Goal: Task Accomplishment & Management: Complete application form

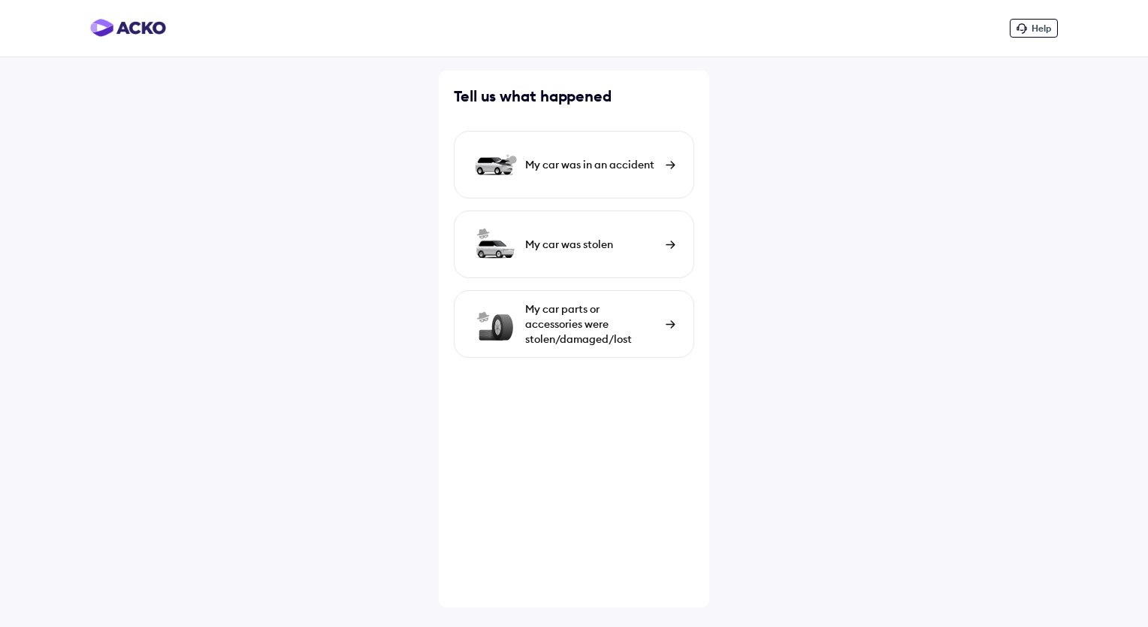
click at [624, 179] on div "My car was in an accident" at bounding box center [574, 165] width 240 height 68
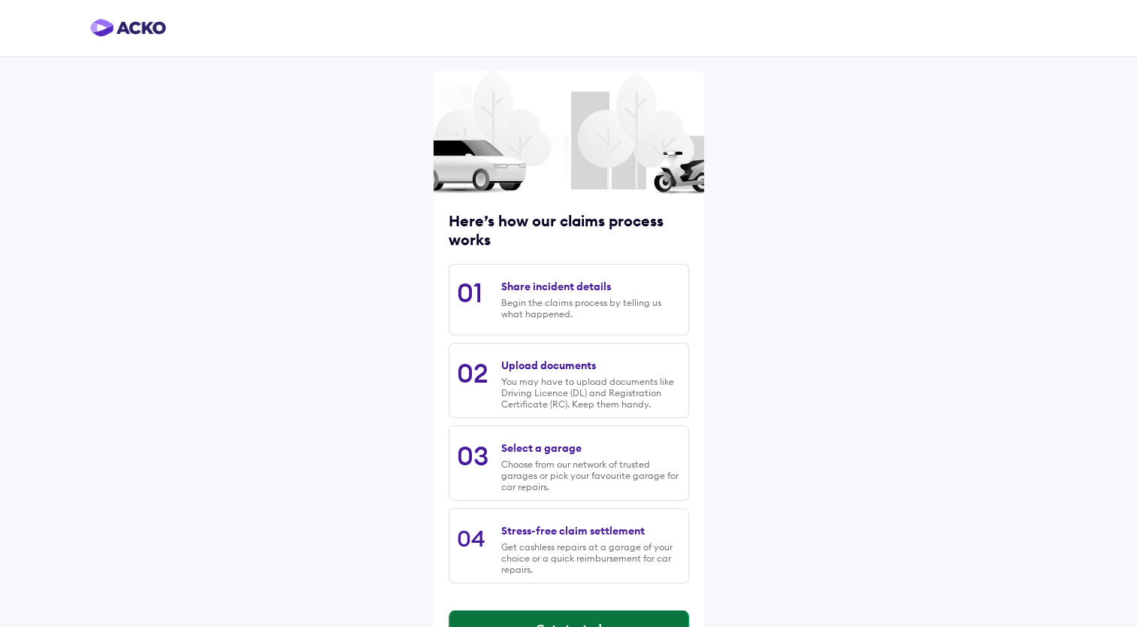
click at [544, 613] on button "Get started" at bounding box center [568, 628] width 239 height 36
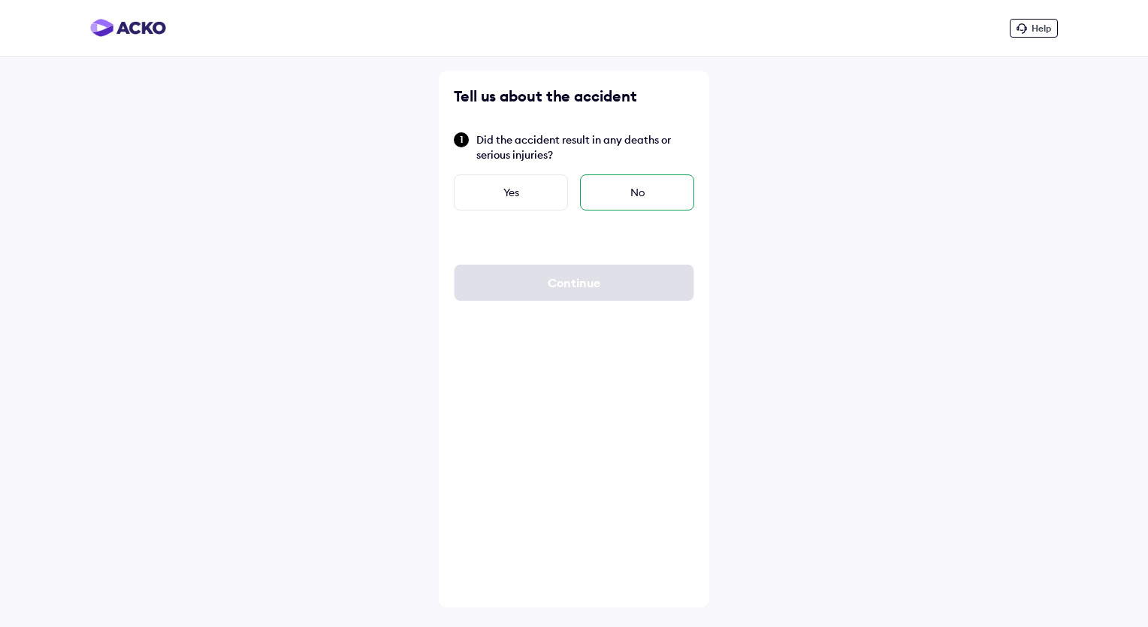
click at [604, 190] on div "No" at bounding box center [637, 192] width 114 height 36
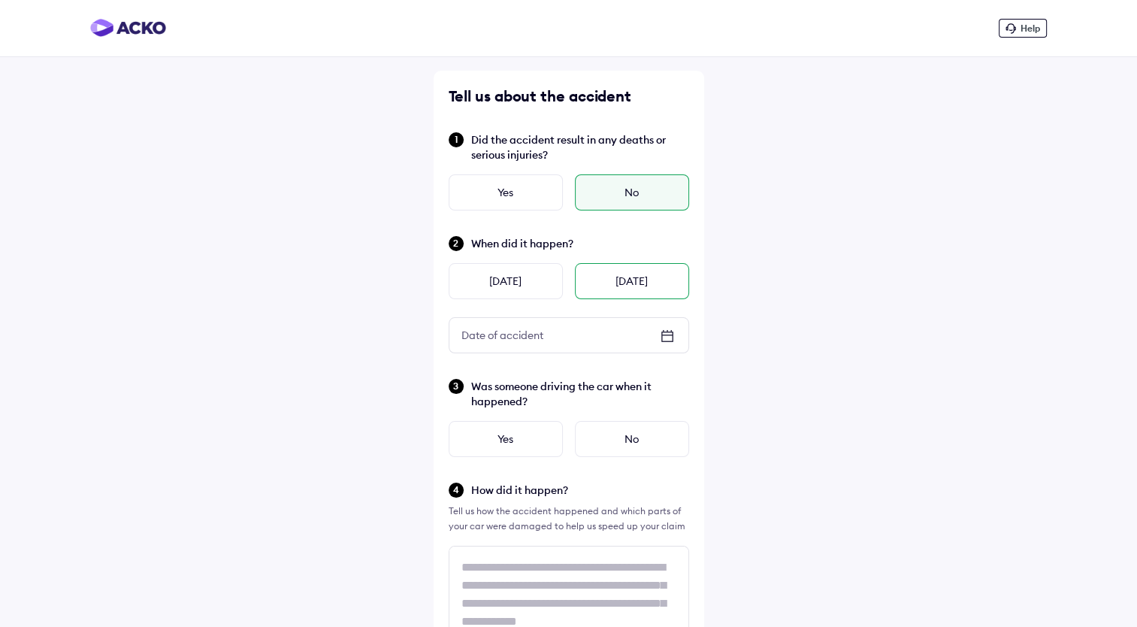
click at [599, 283] on div "[DATE]" at bounding box center [632, 281] width 114 height 36
click at [605, 437] on div "No" at bounding box center [632, 439] width 114 height 36
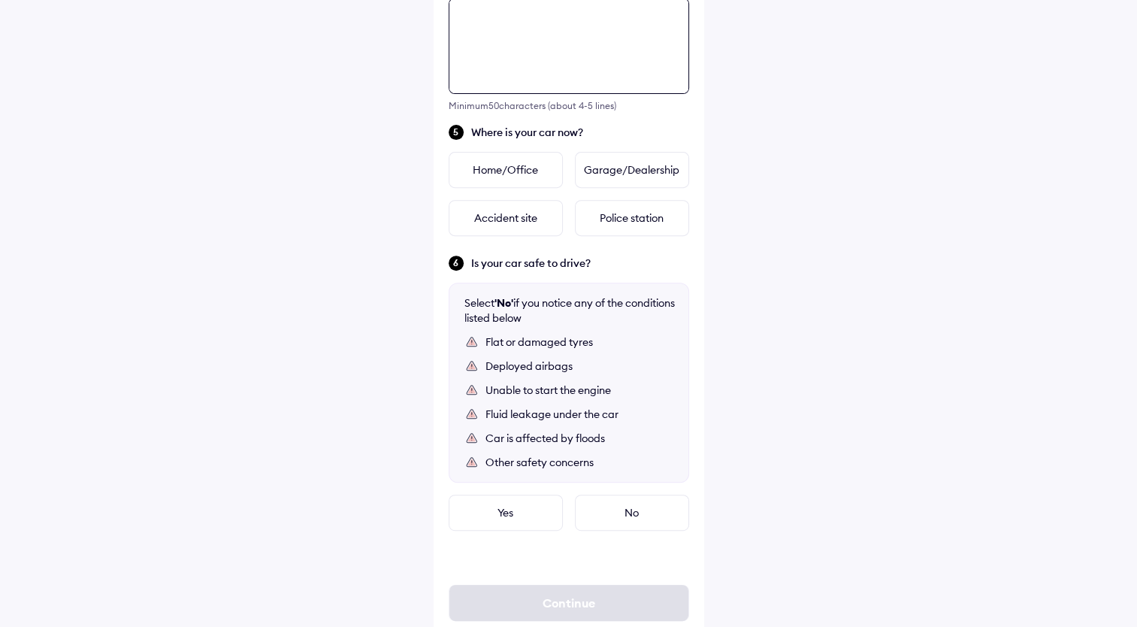
scroll to position [545, 0]
click at [603, 65] on textarea at bounding box center [569, 48] width 240 height 96
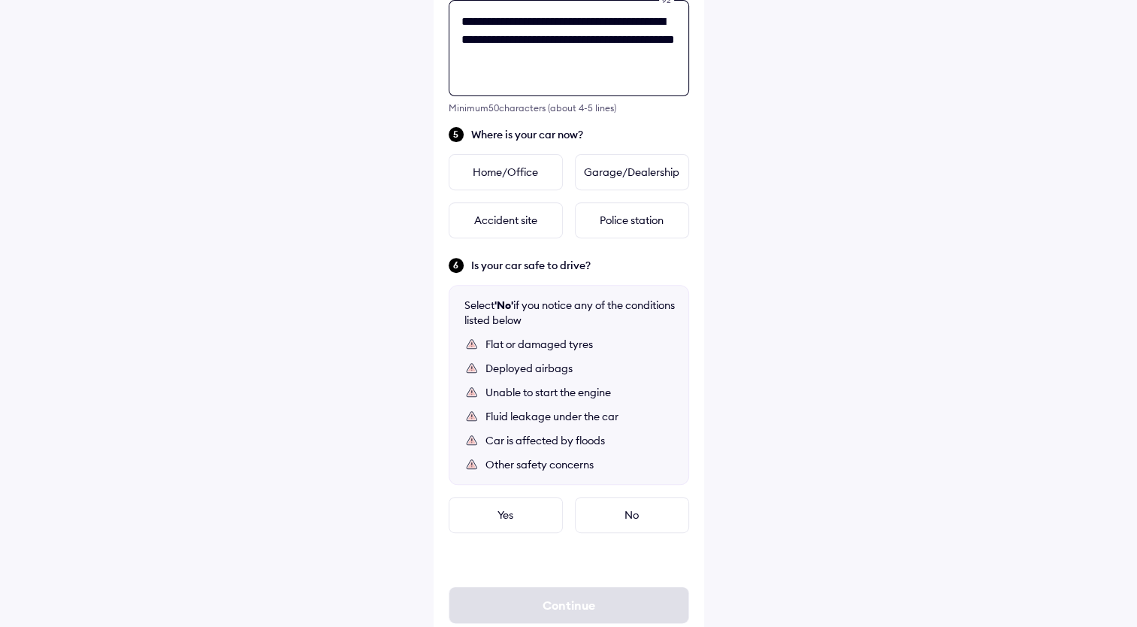
click at [621, 52] on textarea "**********" at bounding box center [569, 48] width 240 height 96
type textarea "**********"
click at [513, 171] on div "Home/Office" at bounding box center [506, 172] width 114 height 36
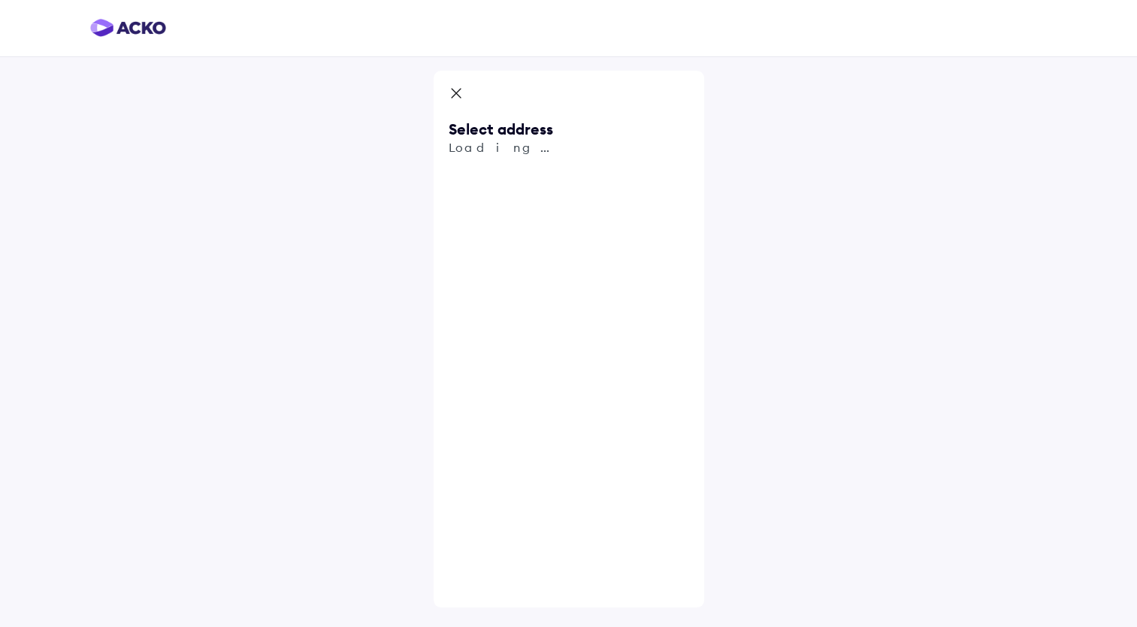
scroll to position [0, 0]
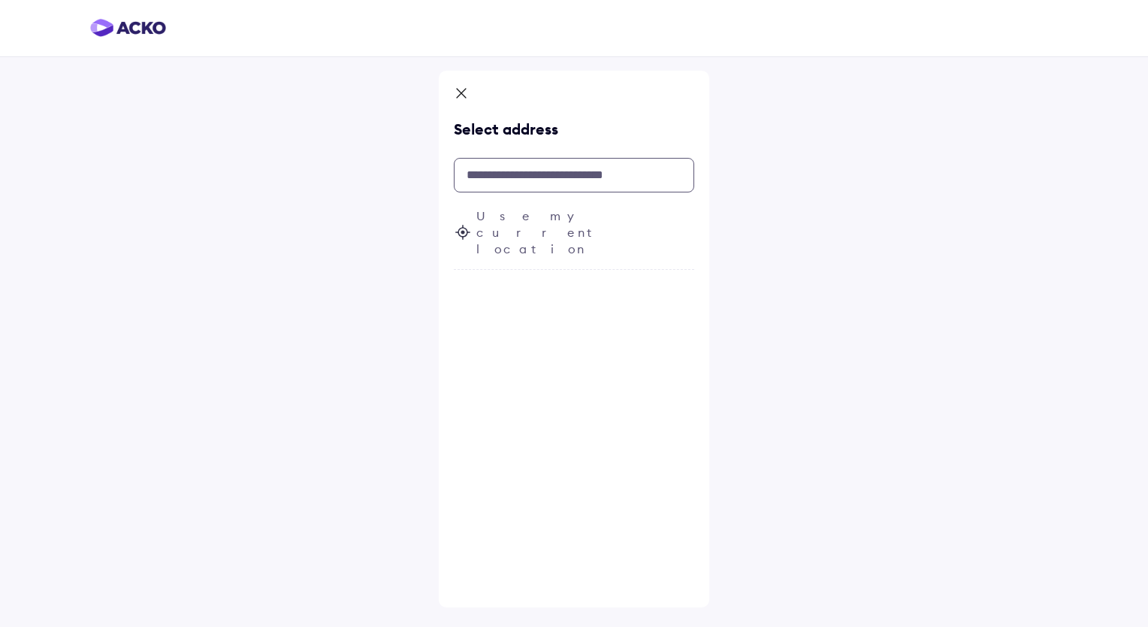
click at [550, 178] on input "text" at bounding box center [574, 175] width 240 height 35
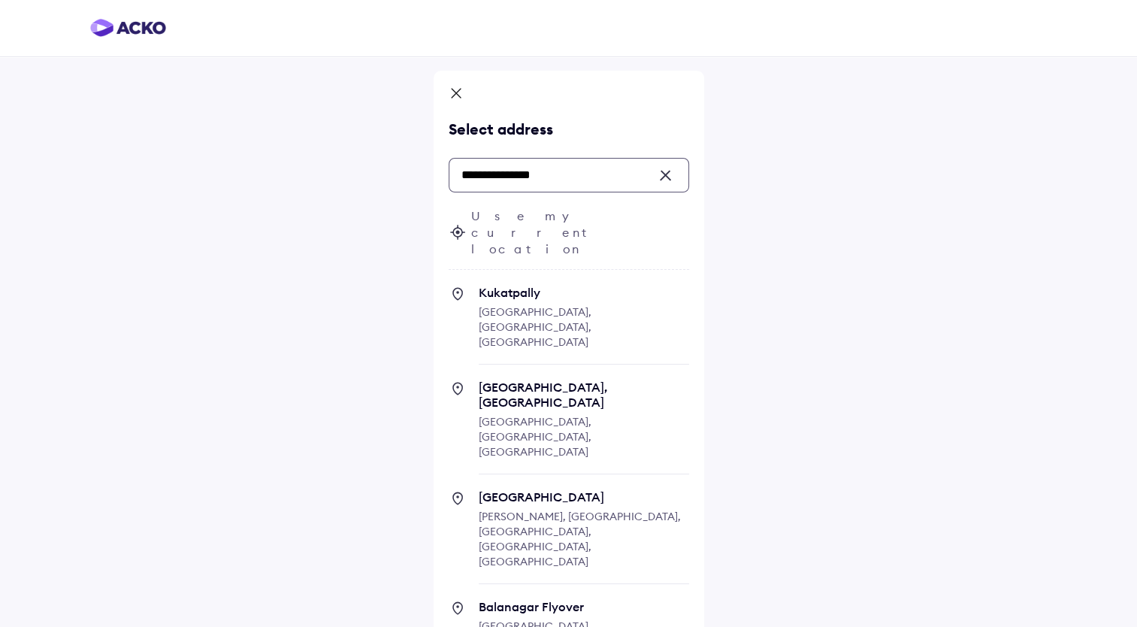
click at [523, 285] on span "Kukatpally" at bounding box center [584, 292] width 210 height 15
type input "**********"
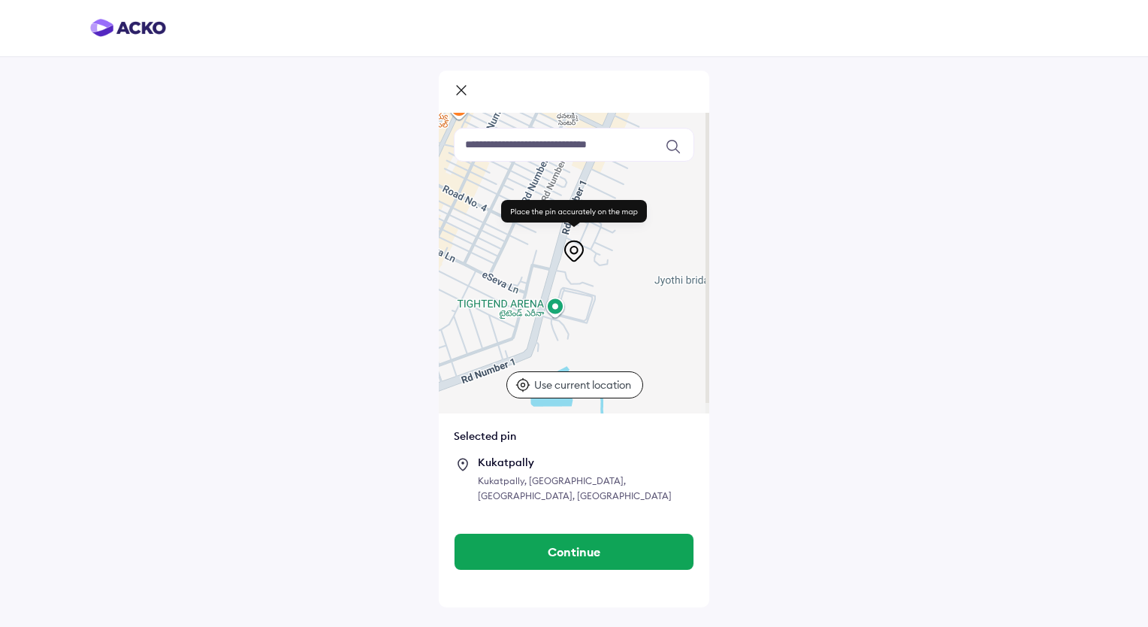
drag, startPoint x: 582, startPoint y: 288, endPoint x: 416, endPoint y: 255, distance: 169.2
click at [416, 255] on div "Keyboard shortcuts Map Data Map data ©2025 Google Map data ©2025 Google 100 m C…" at bounding box center [574, 313] width 1148 height 627
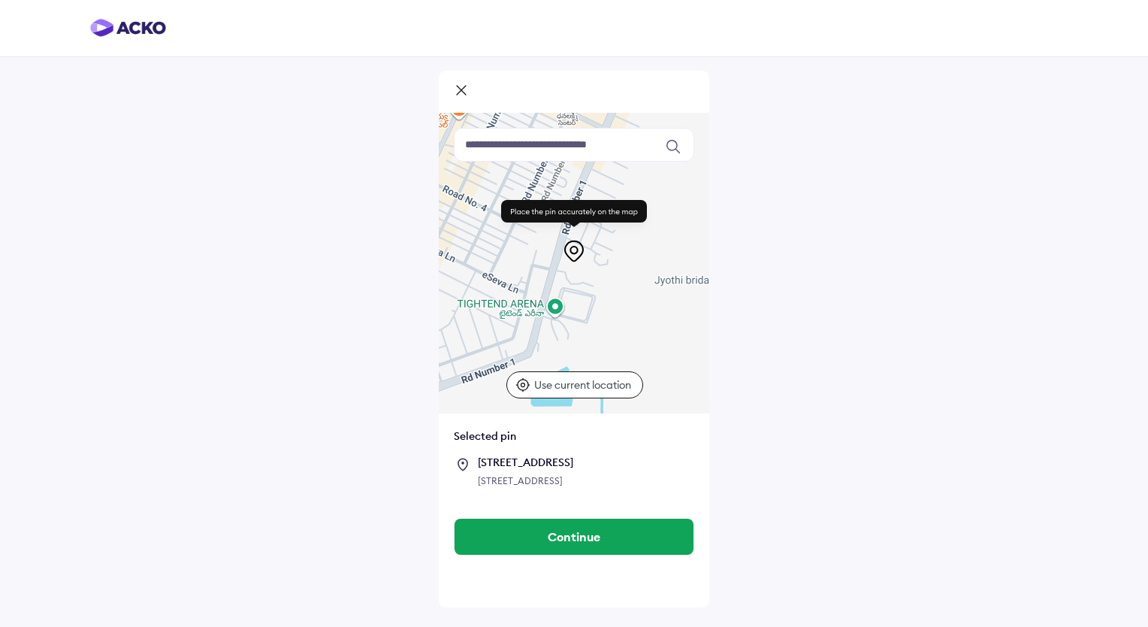
drag, startPoint x: 416, startPoint y: 255, endPoint x: 230, endPoint y: 295, distance: 189.8
click at [230, 295] on div "Keyboard shortcuts Map Data Map data ©2025 Google Map data ©2025 Google 100 m C…" at bounding box center [574, 313] width 1148 height 627
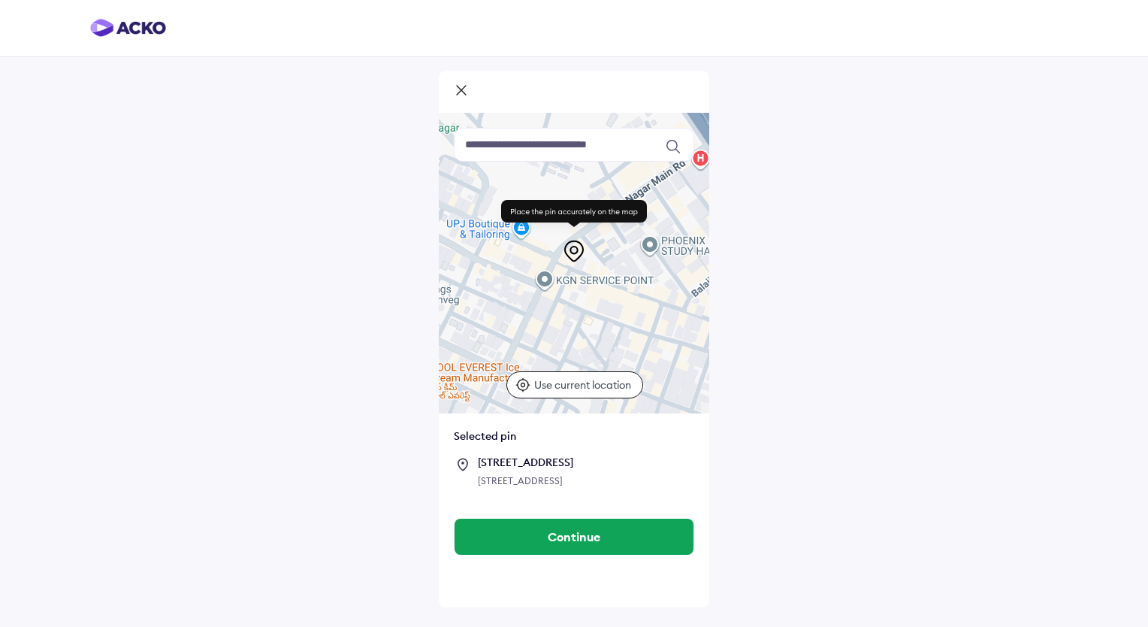
drag, startPoint x: 645, startPoint y: 289, endPoint x: 706, endPoint y: 245, distance: 74.9
click at [706, 245] on div at bounding box center [574, 263] width 270 height 301
click at [609, 552] on button "Continue" at bounding box center [574, 536] width 239 height 36
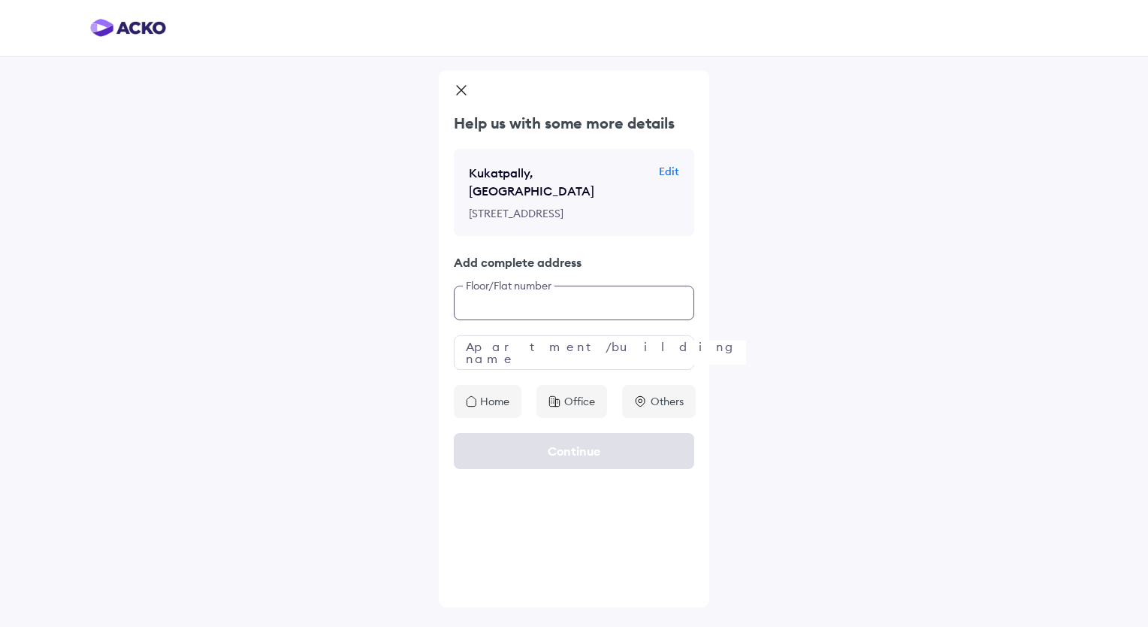
click at [574, 296] on input "text" at bounding box center [574, 303] width 240 height 35
type input "***"
type input "*******"
click at [495, 394] on p "Home" at bounding box center [494, 401] width 29 height 15
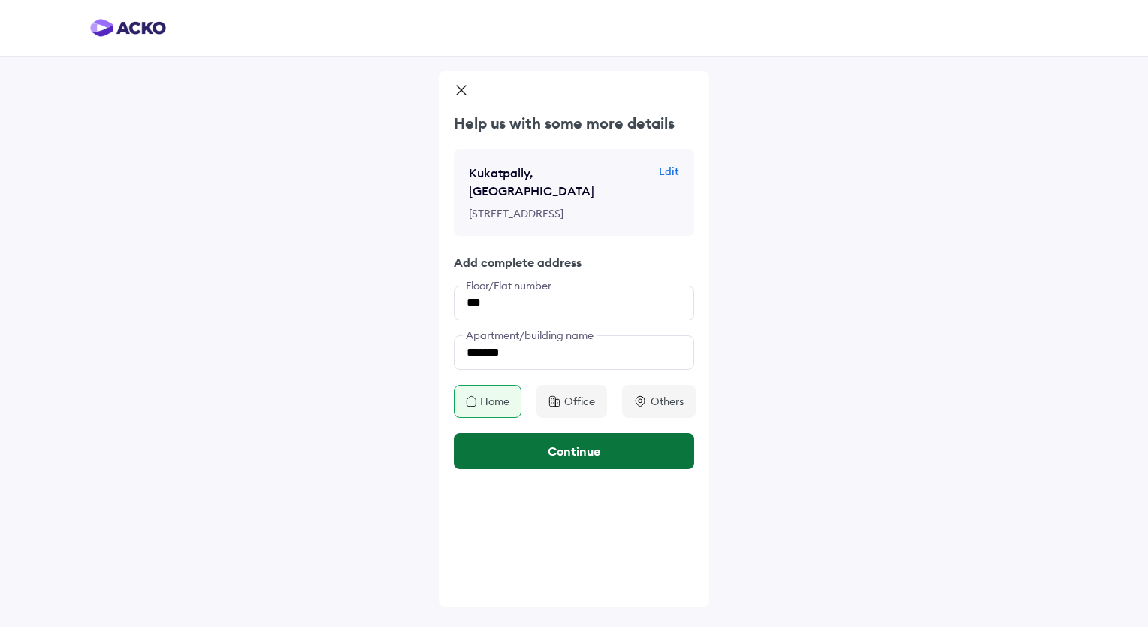
click at [559, 443] on button "Continue" at bounding box center [574, 451] width 240 height 36
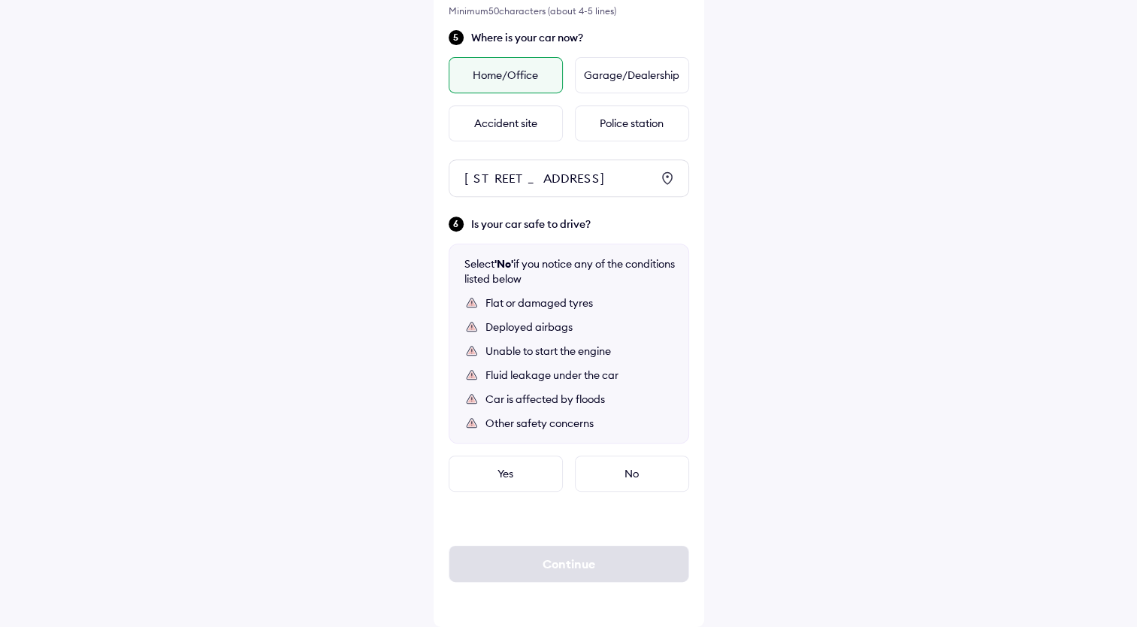
scroll to position [669, 0]
click at [609, 470] on div "No" at bounding box center [632, 473] width 114 height 36
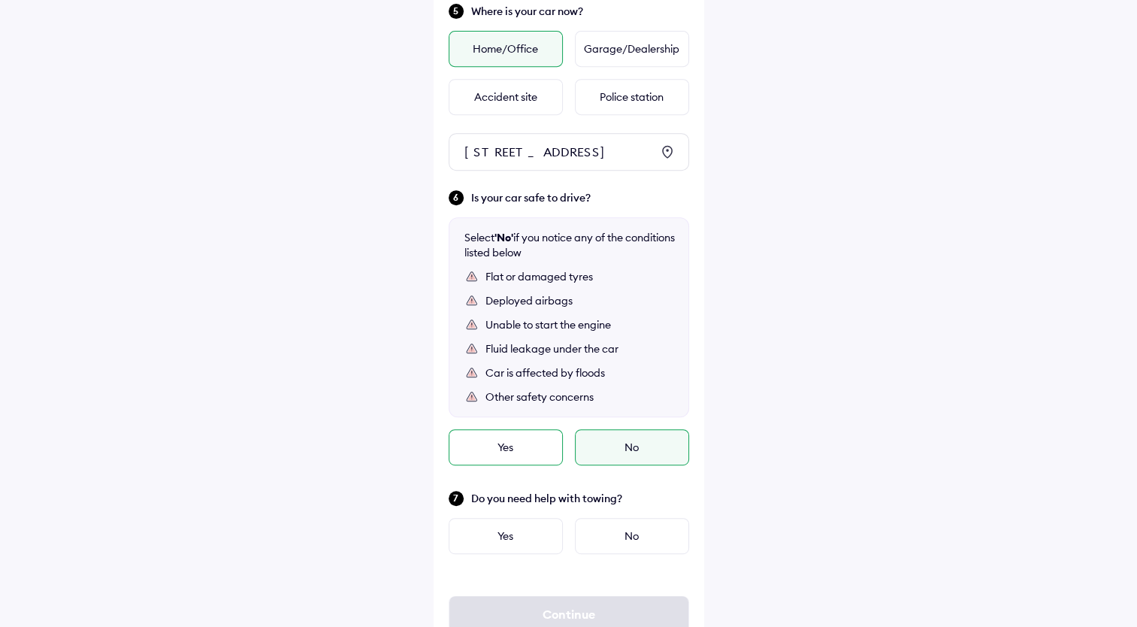
click at [514, 465] on div "Yes" at bounding box center [506, 447] width 114 height 36
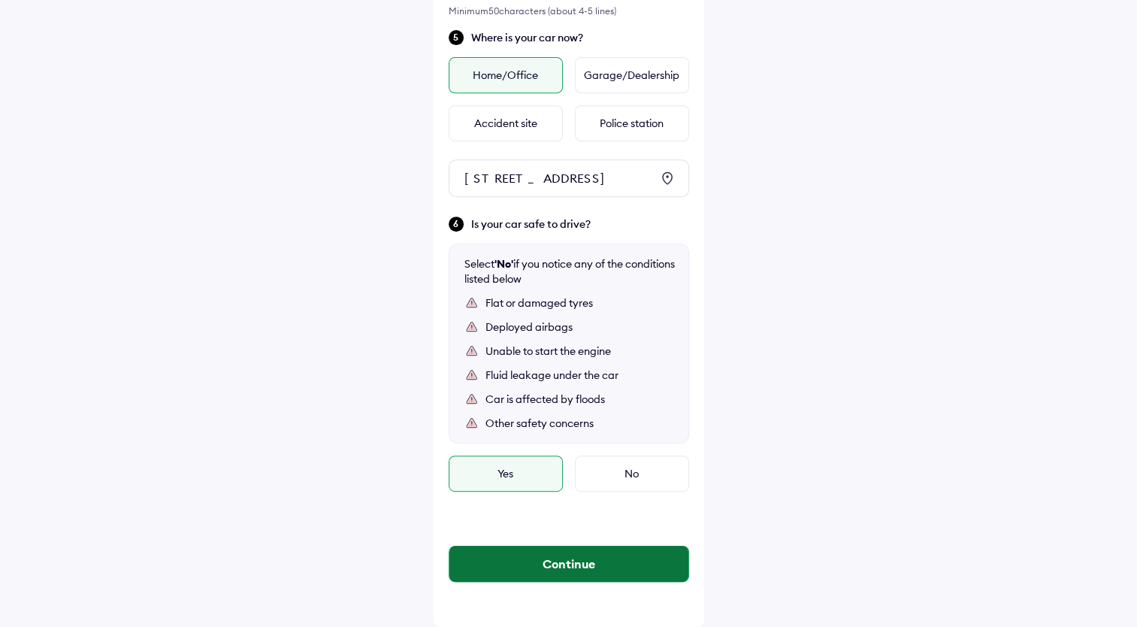
click at [558, 564] on button "Continue" at bounding box center [568, 563] width 239 height 36
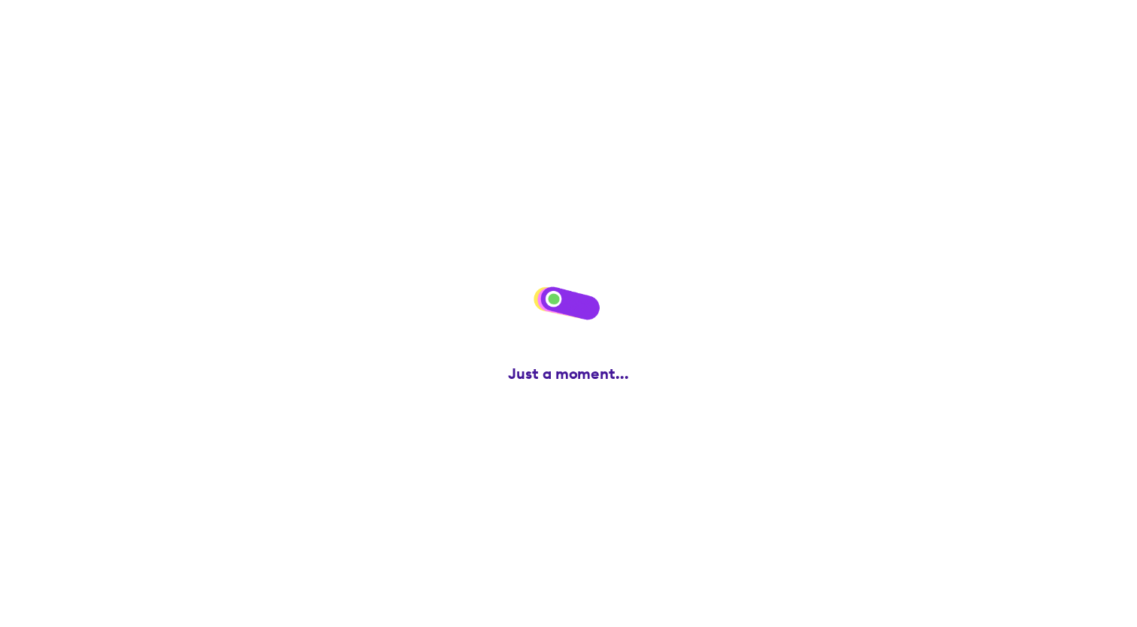
scroll to position [0, 0]
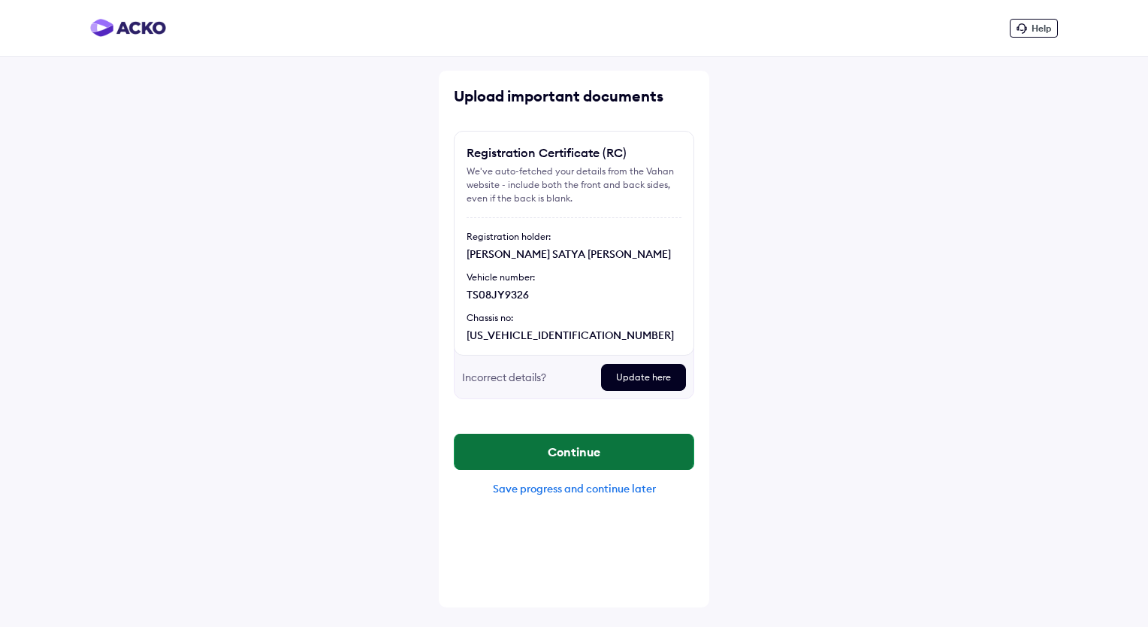
click at [547, 454] on button "Continue" at bounding box center [574, 452] width 239 height 36
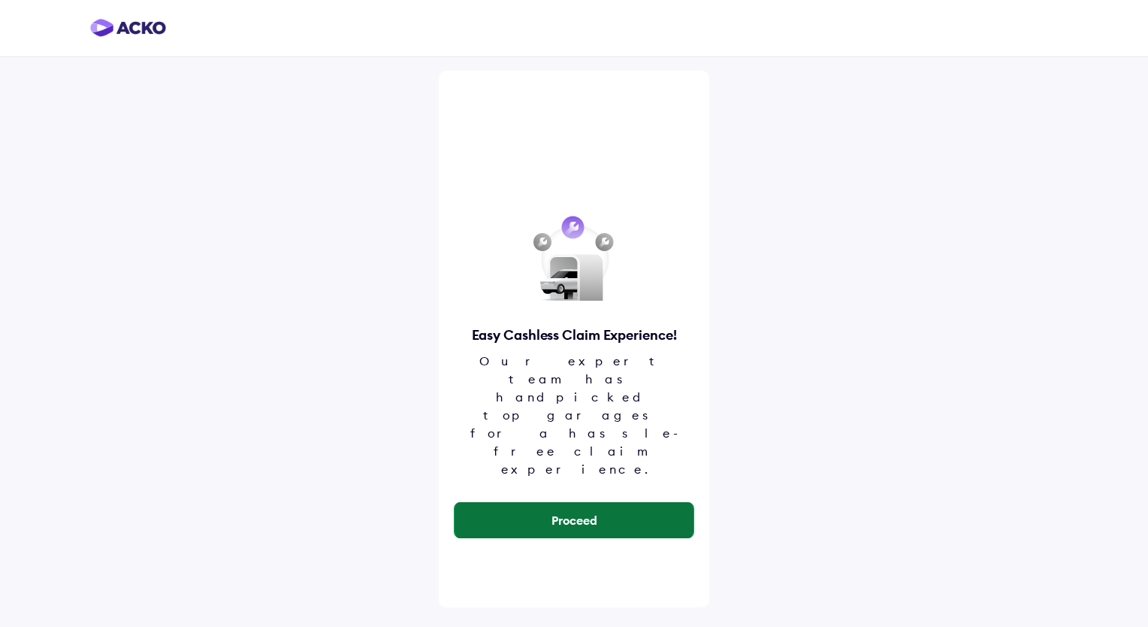
click at [609, 502] on button "Proceed" at bounding box center [574, 520] width 239 height 36
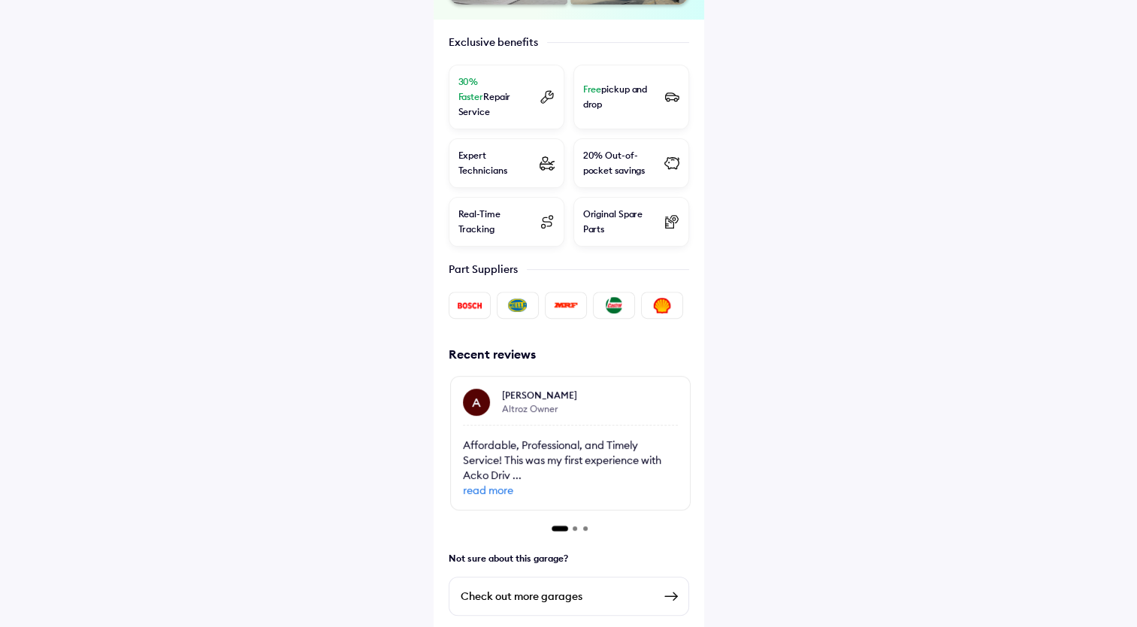
scroll to position [517, 0]
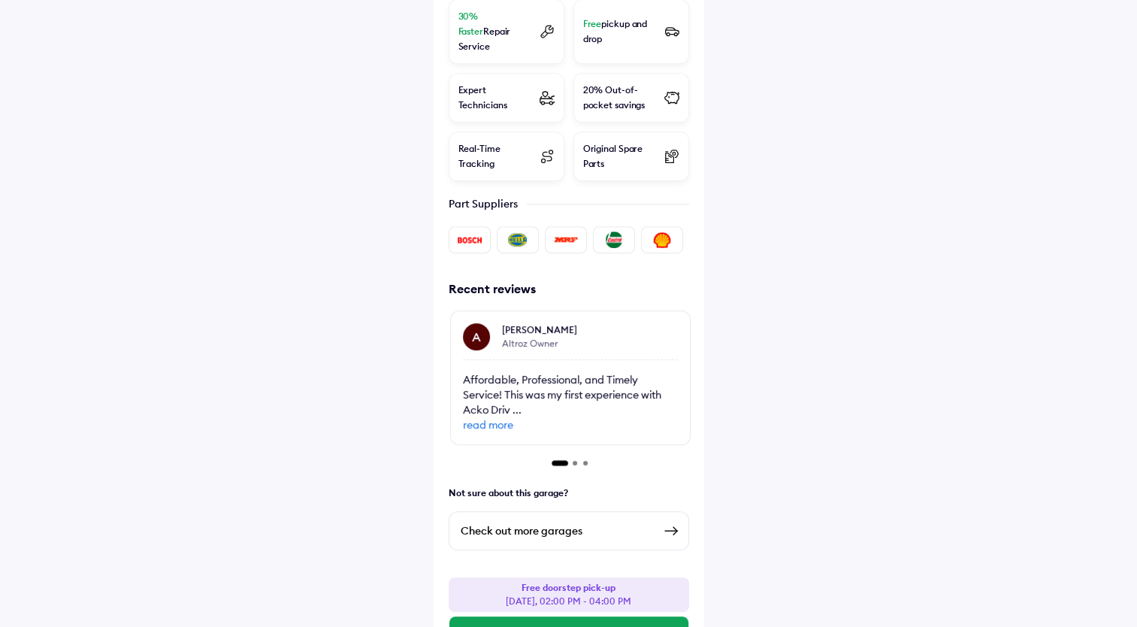
click at [505, 417] on span "read more" at bounding box center [570, 424] width 215 height 15
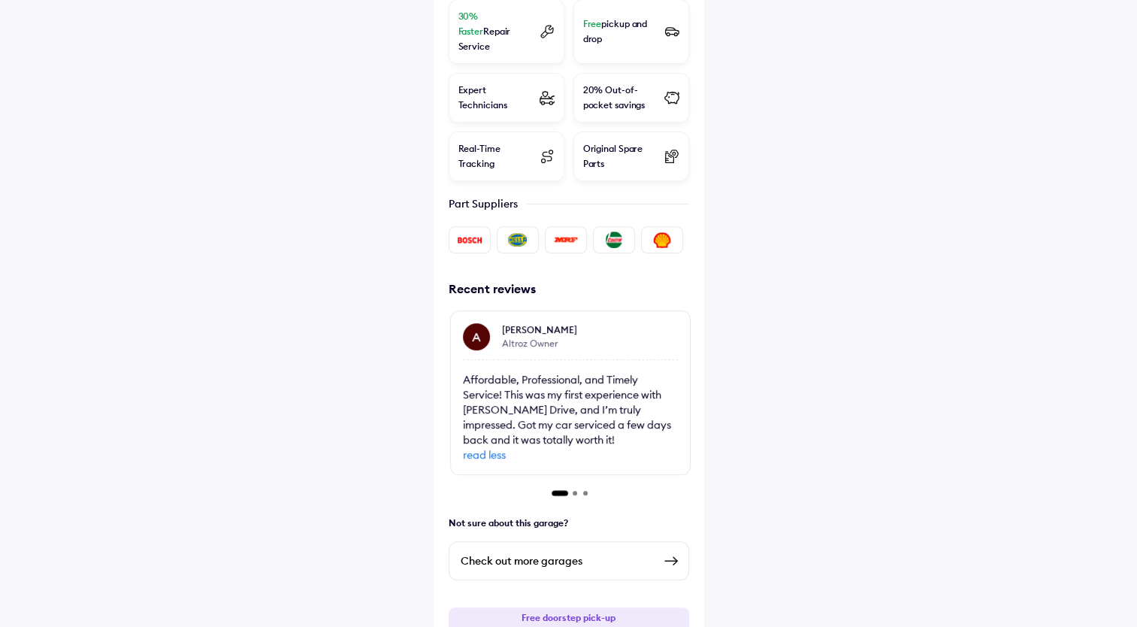
scroll to position [547, 0]
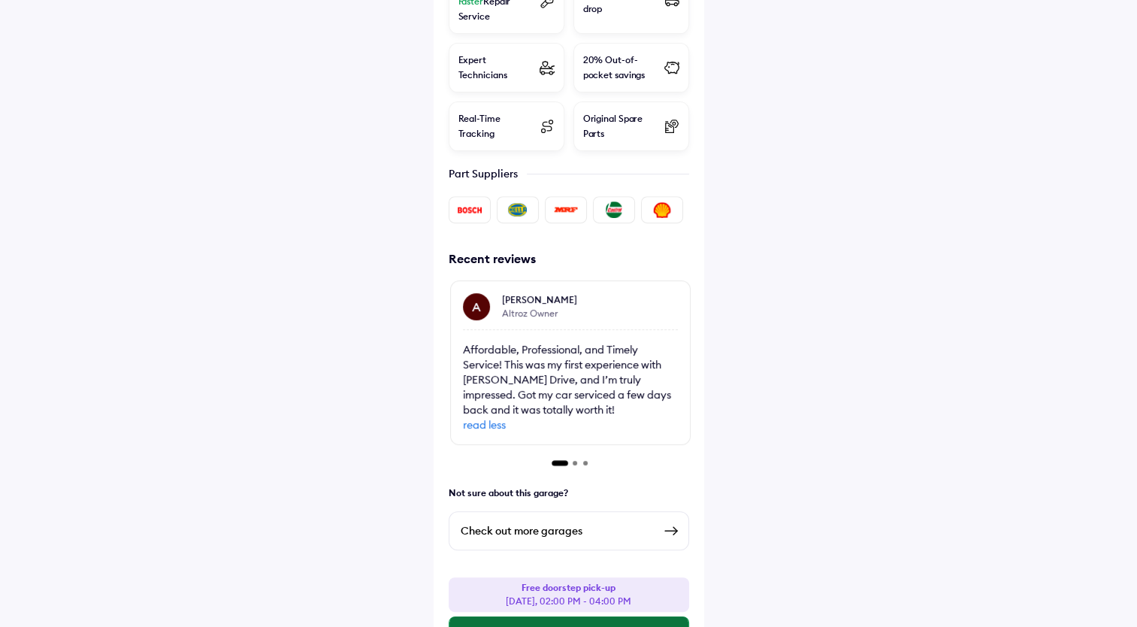
click at [583, 616] on button "Select this Slot" at bounding box center [568, 634] width 239 height 36
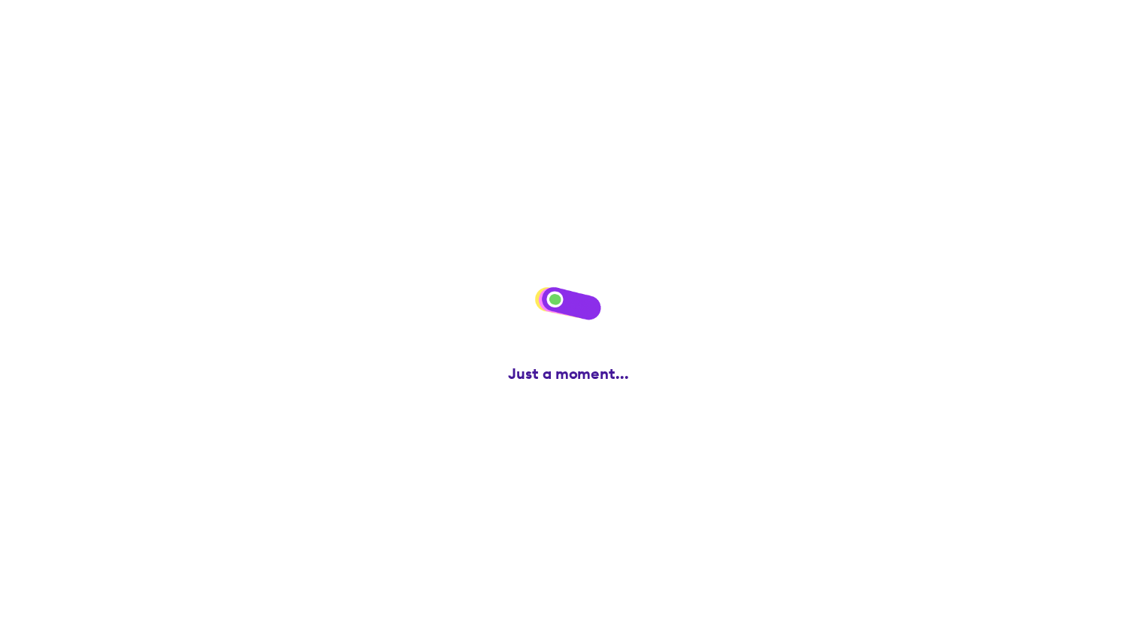
scroll to position [0, 0]
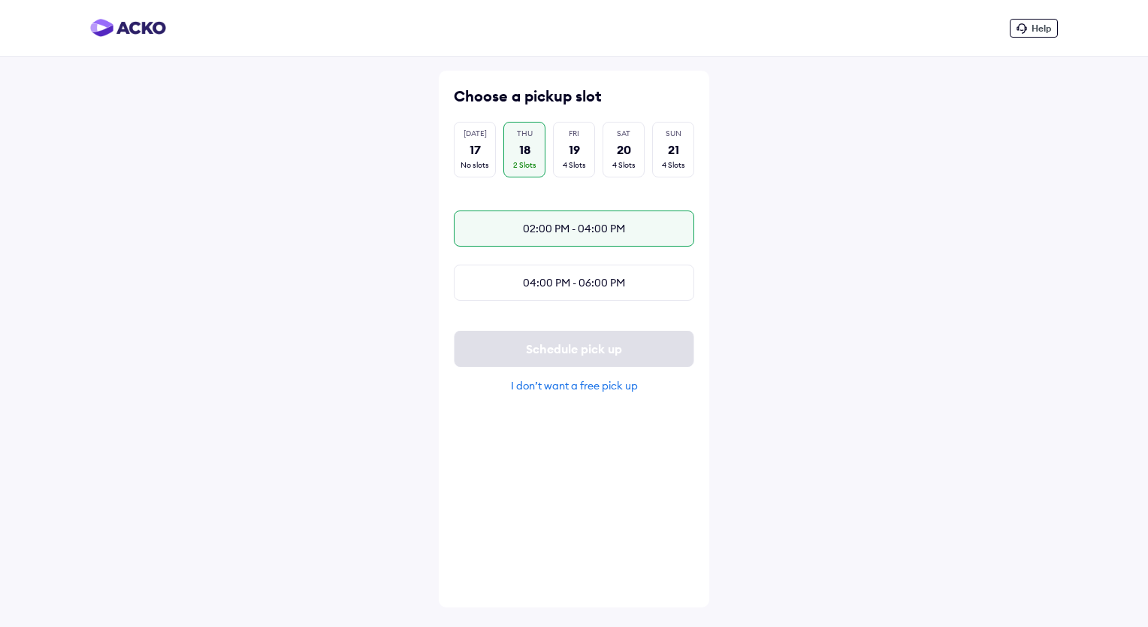
click at [596, 226] on div "02:00 PM - 04:00 PM" at bounding box center [574, 228] width 240 height 36
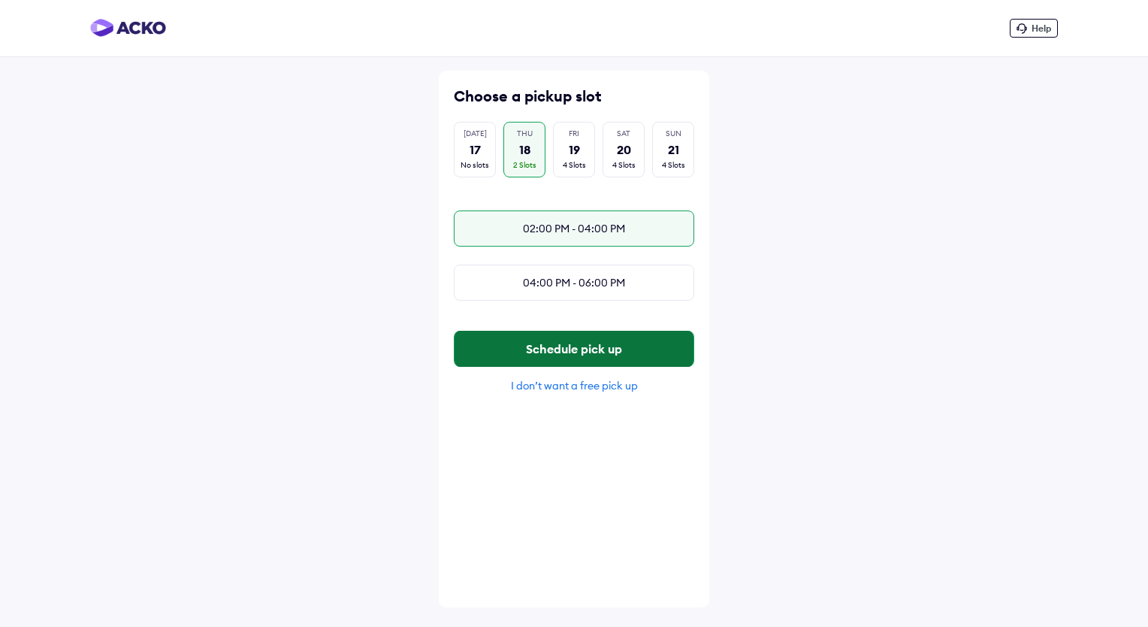
click at [568, 360] on button "Schedule pick up" at bounding box center [574, 349] width 239 height 36
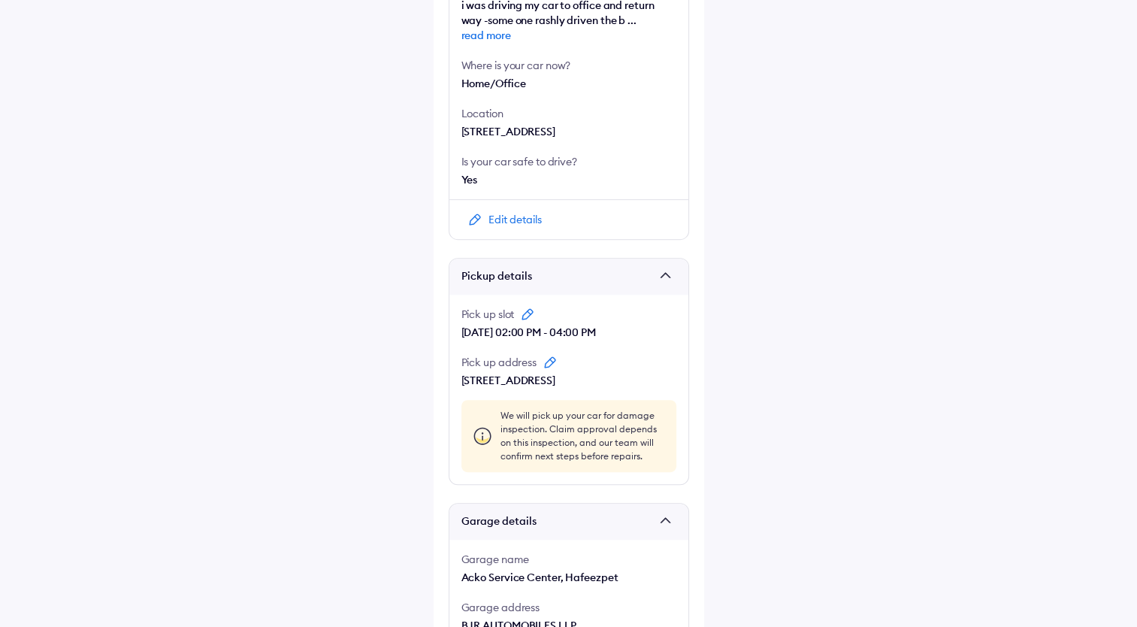
scroll to position [757, 0]
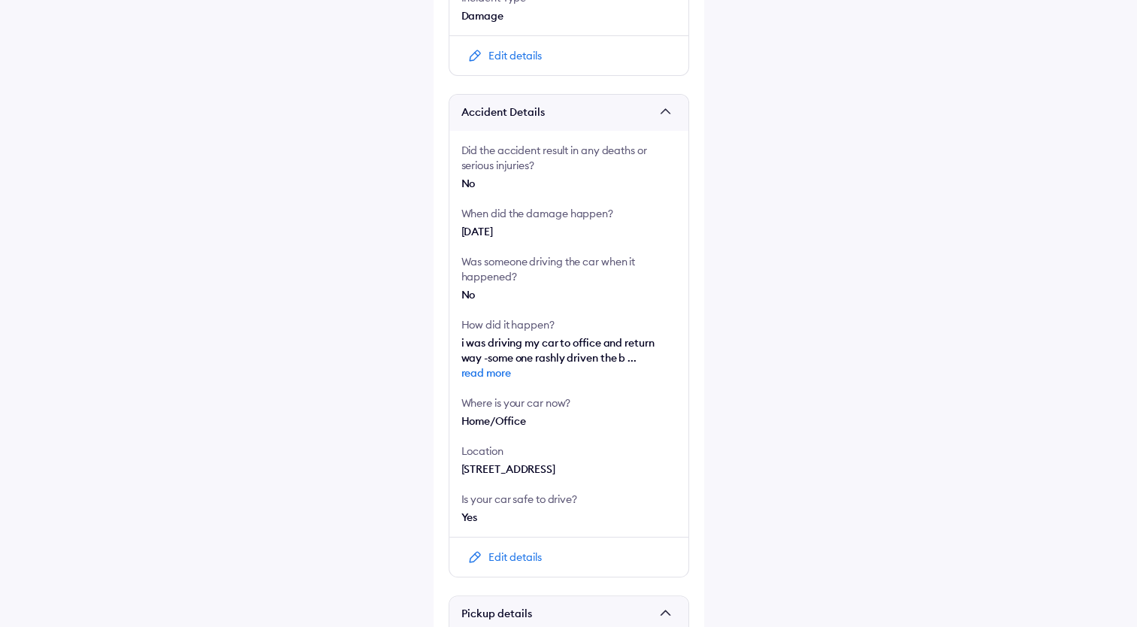
scroll to position [0, 0]
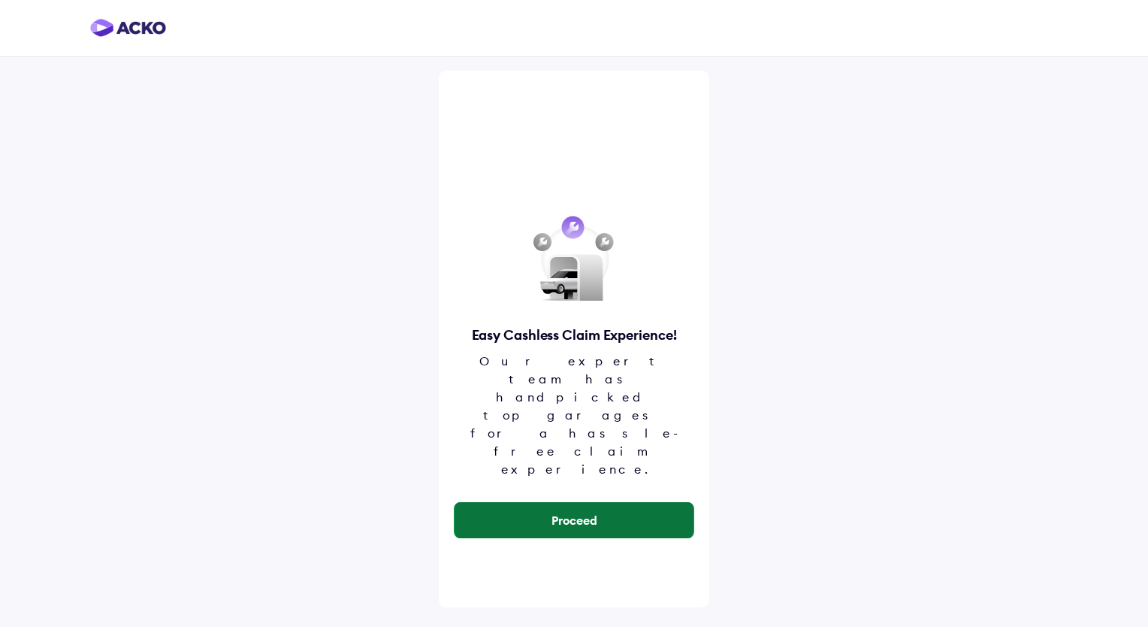
click at [608, 502] on button "Proceed" at bounding box center [574, 520] width 239 height 36
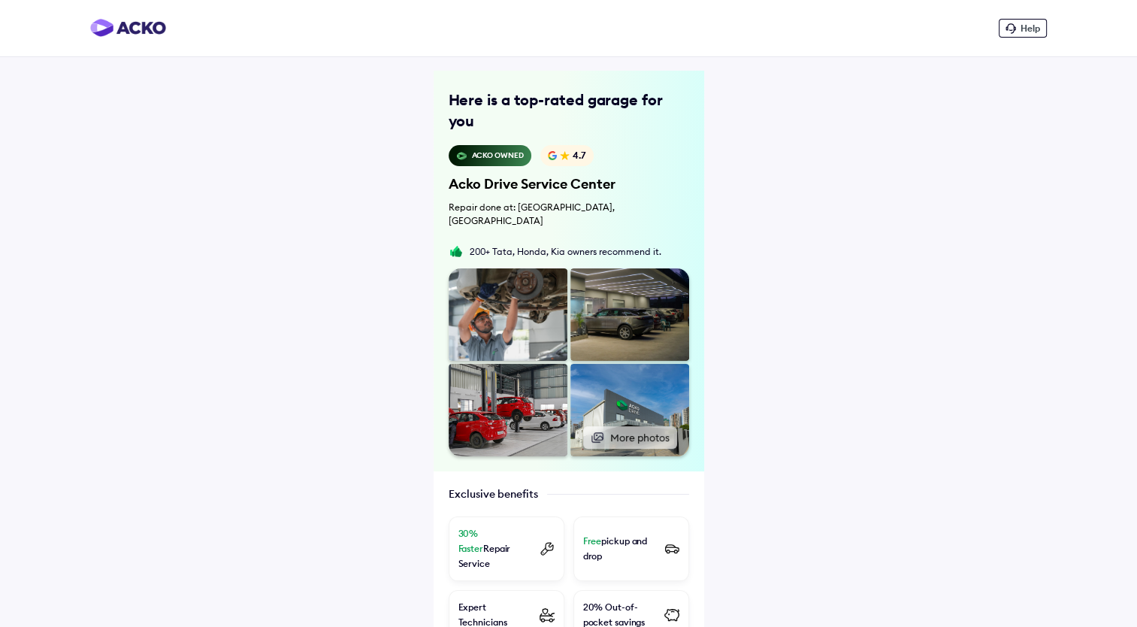
scroll to position [517, 0]
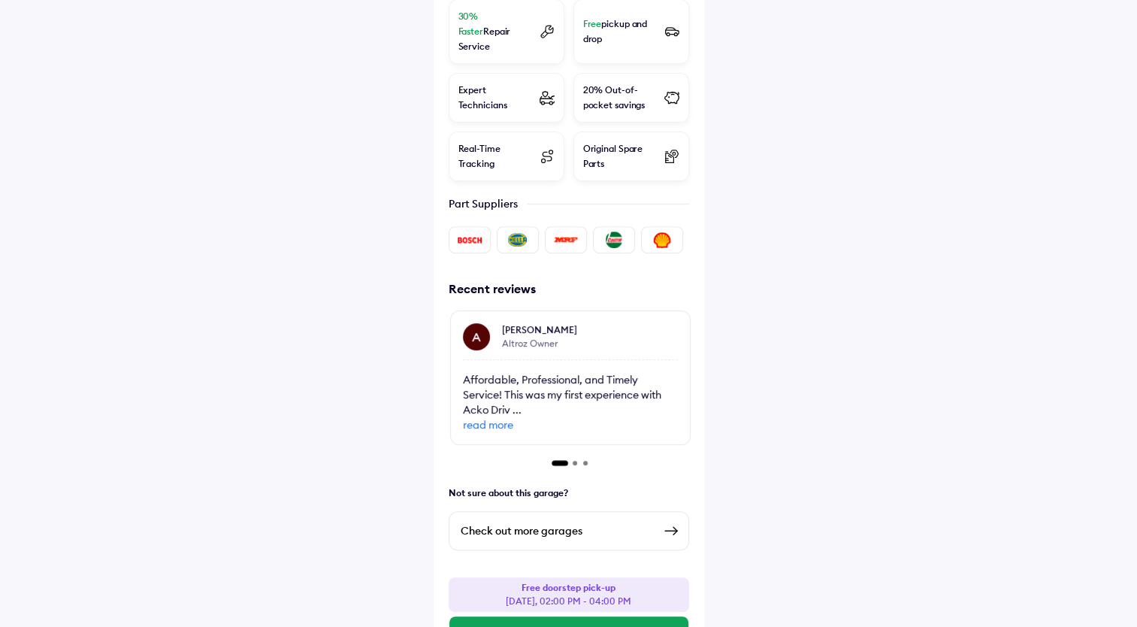
click at [585, 521] on div "Check out more garages" at bounding box center [557, 530] width 192 height 18
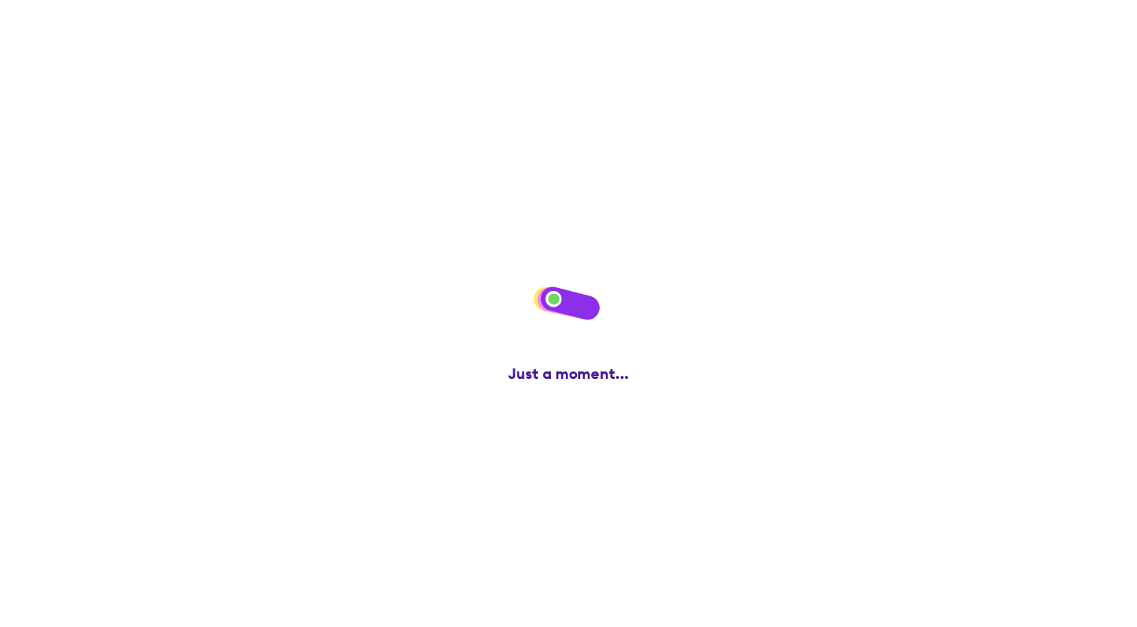
scroll to position [0, 0]
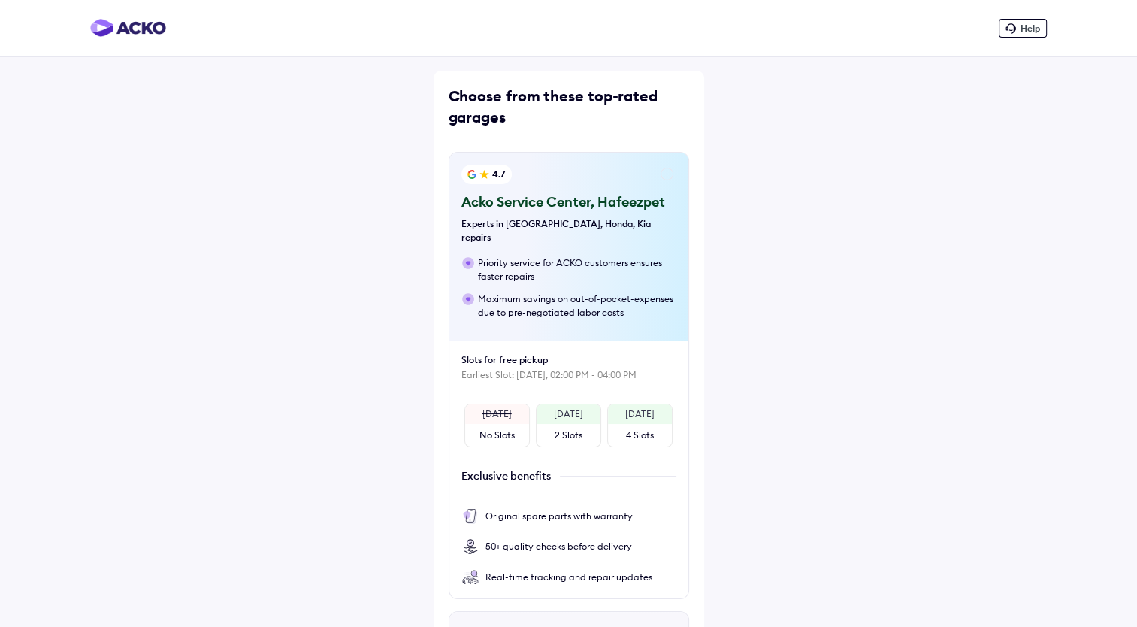
scroll to position [467, 0]
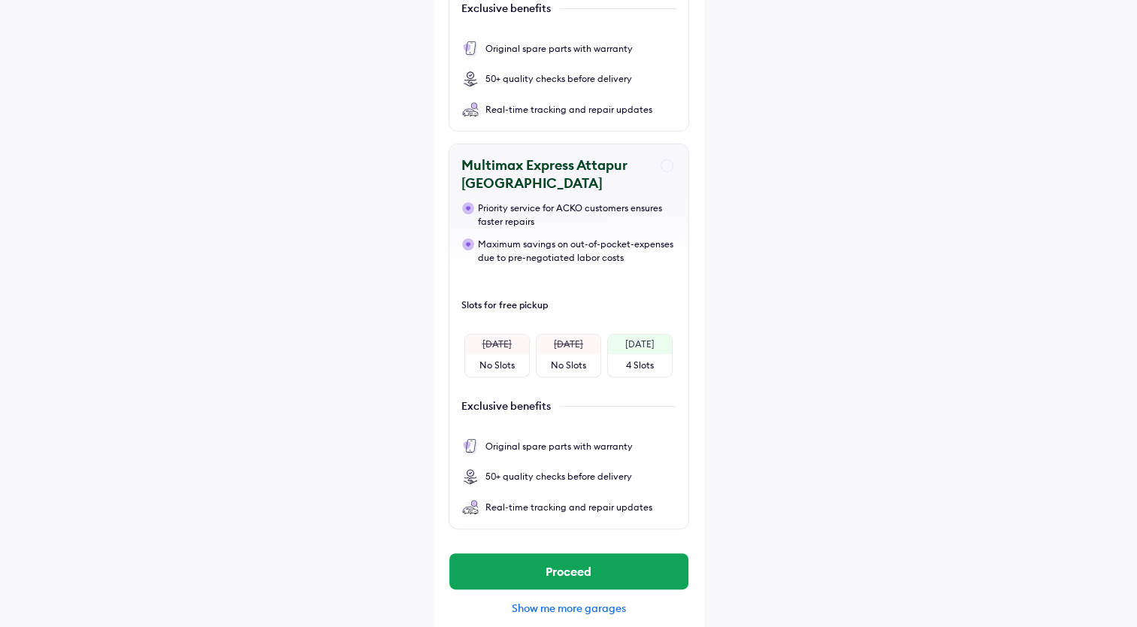
click at [553, 601] on div "Show me more garages" at bounding box center [569, 608] width 240 height 14
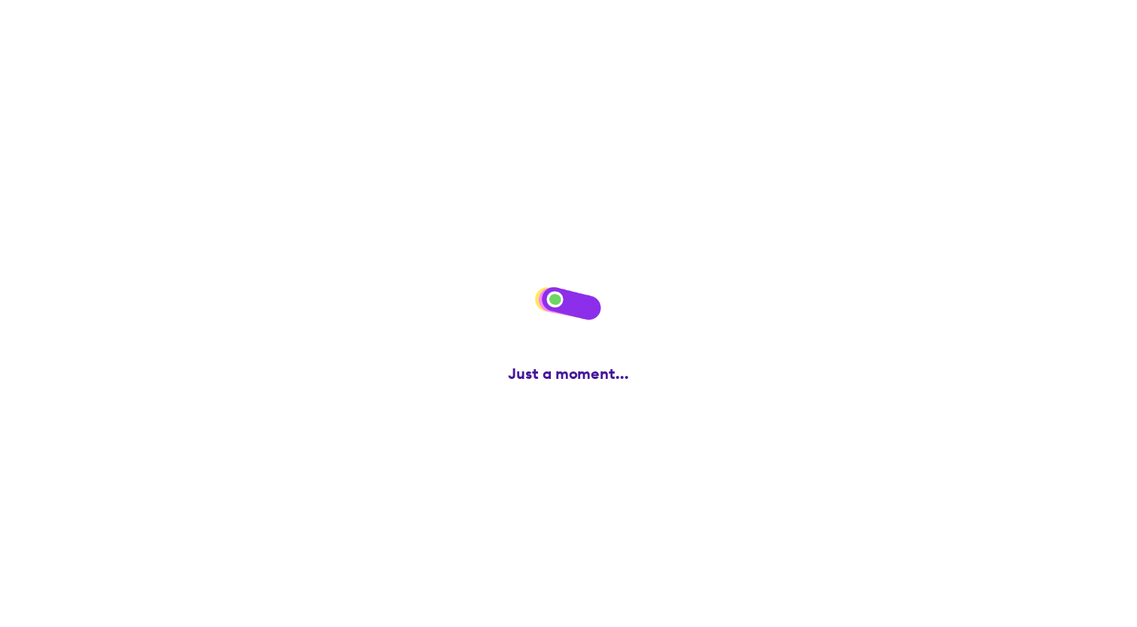
scroll to position [0, 0]
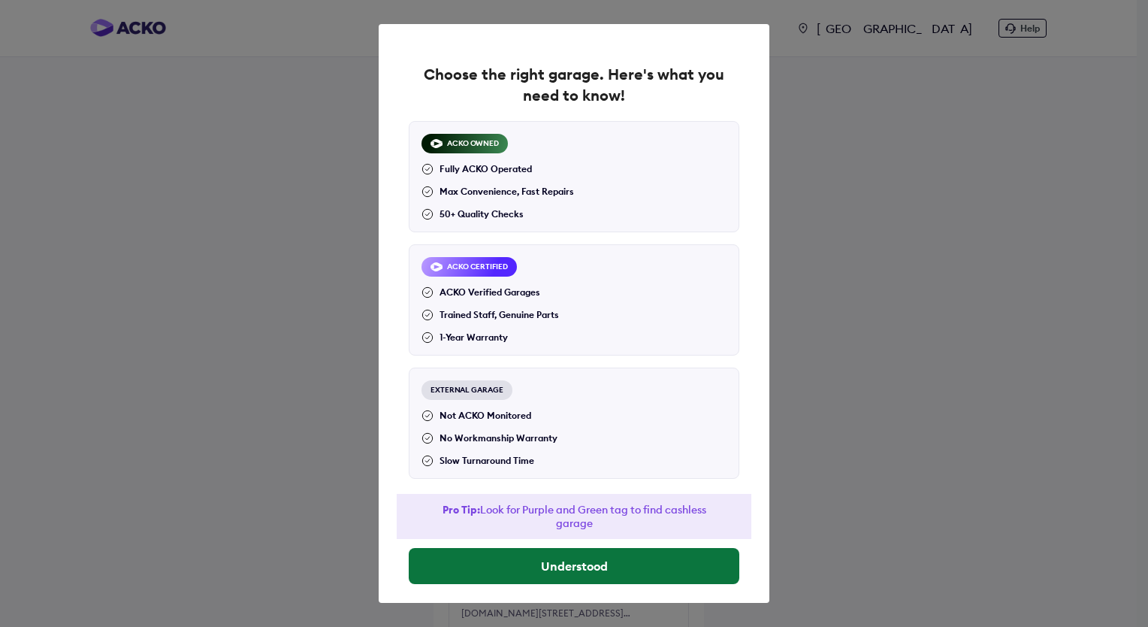
click at [619, 573] on button "Understood" at bounding box center [574, 566] width 331 height 36
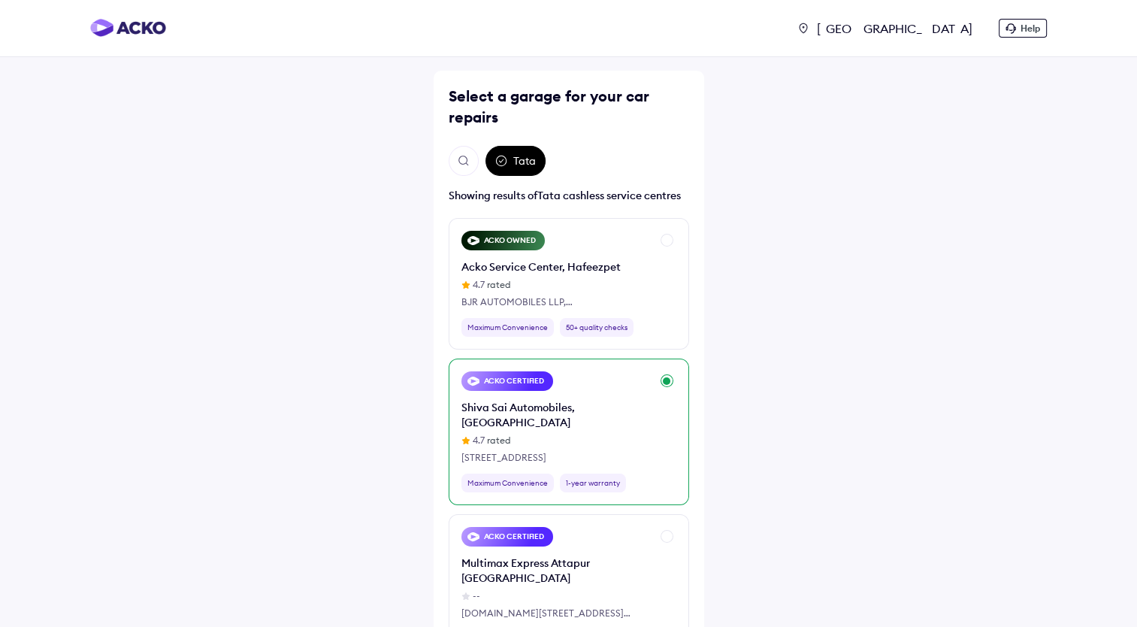
click at [559, 434] on div "4.7 rated" at bounding box center [555, 441] width 189 height 14
click at [620, 409] on div "Shiva Sai Automobiles, [GEOGRAPHIC_DATA]" at bounding box center [555, 415] width 189 height 30
click at [1132, 591] on div "[GEOGRAPHIC_DATA] Help Select a garage for your car repairs Tata Showing result…" at bounding box center [568, 367] width 1137 height 734
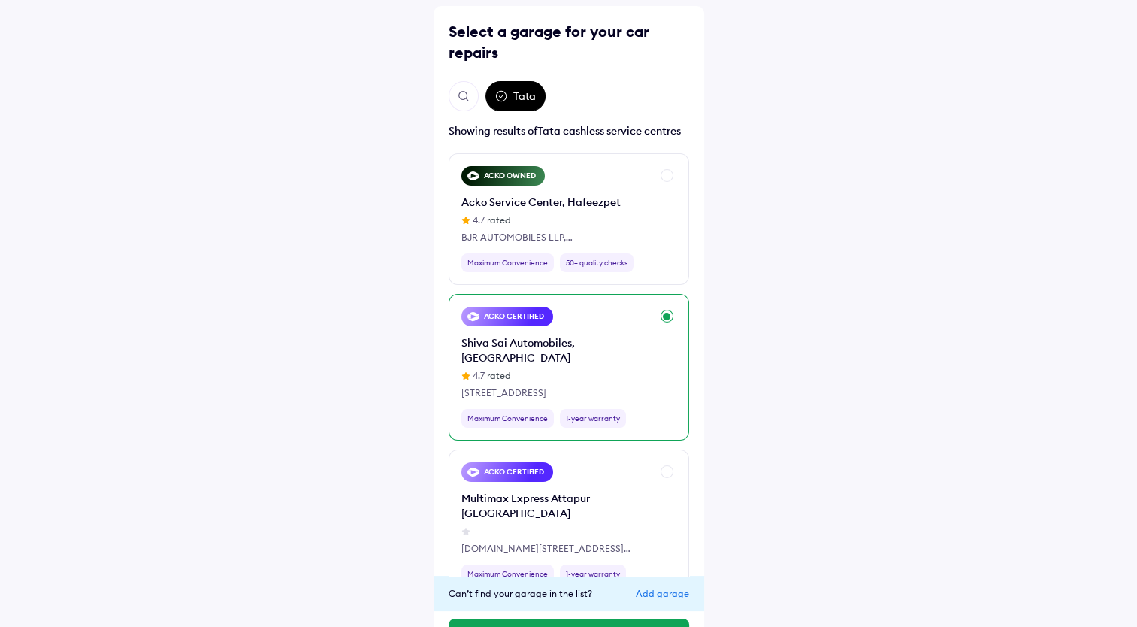
scroll to position [107, 0]
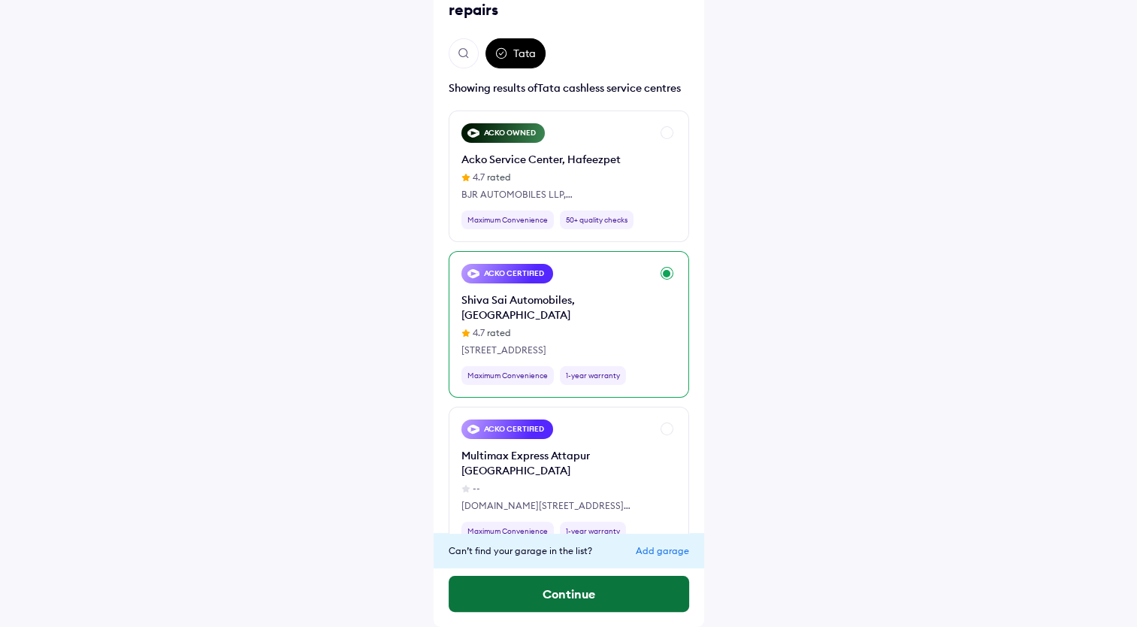
click at [560, 596] on button "Continue" at bounding box center [569, 594] width 240 height 36
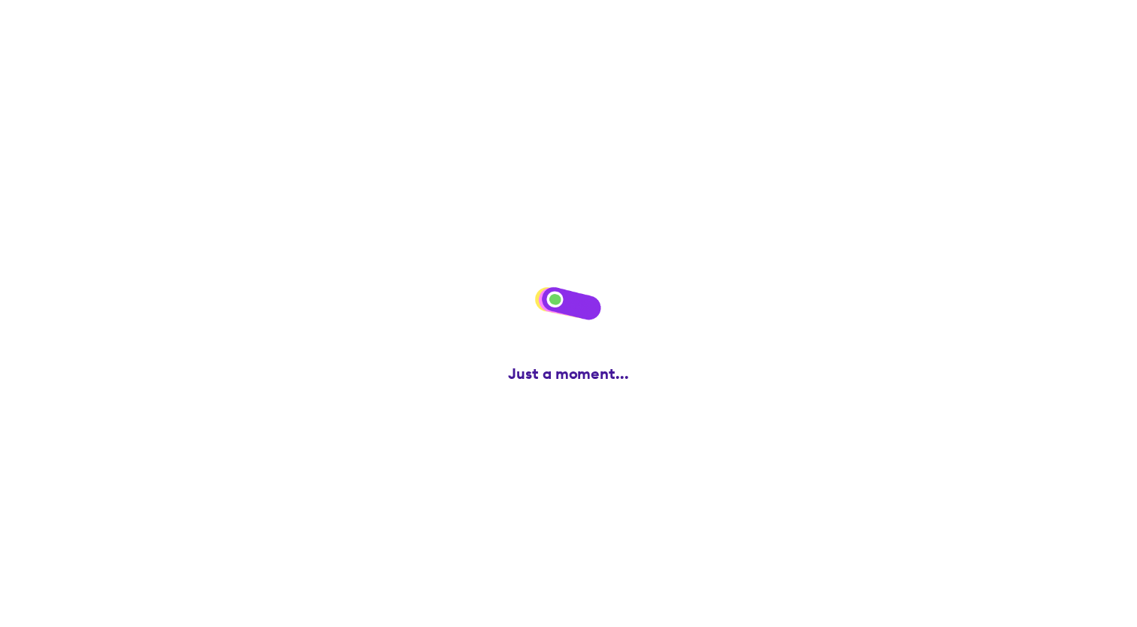
scroll to position [0, 0]
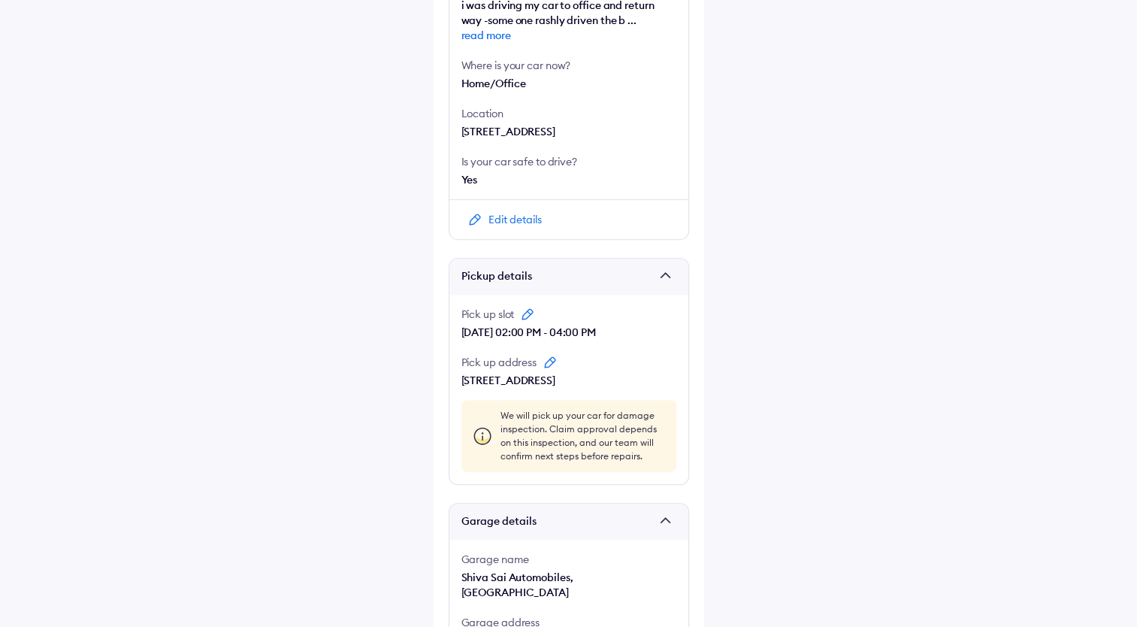
scroll to position [742, 0]
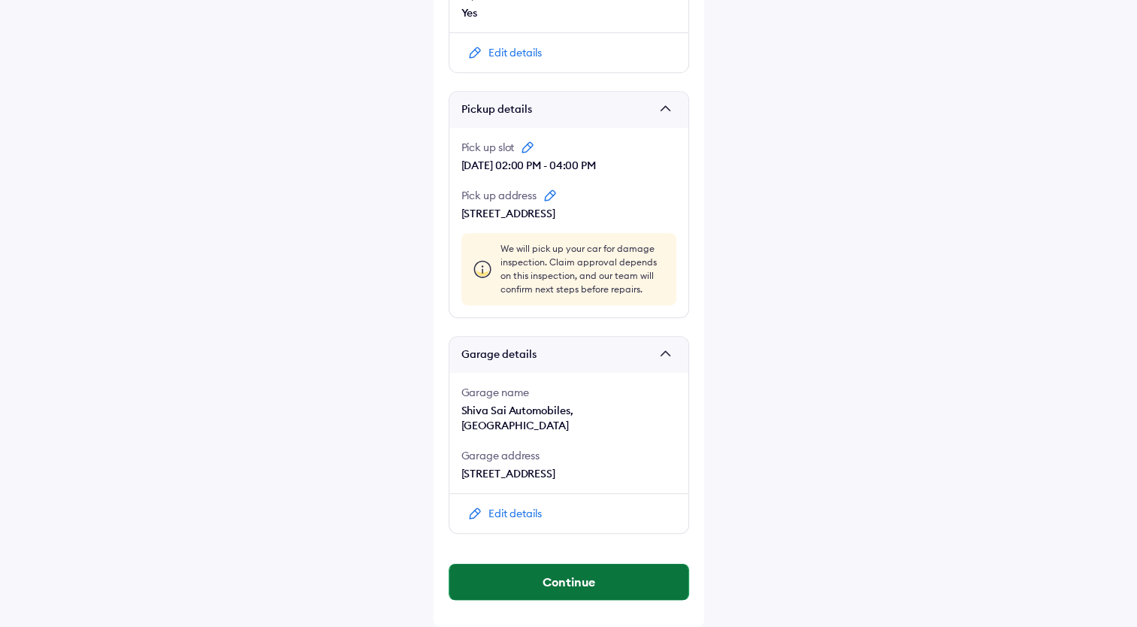
click at [544, 588] on button "Continue" at bounding box center [568, 582] width 239 height 36
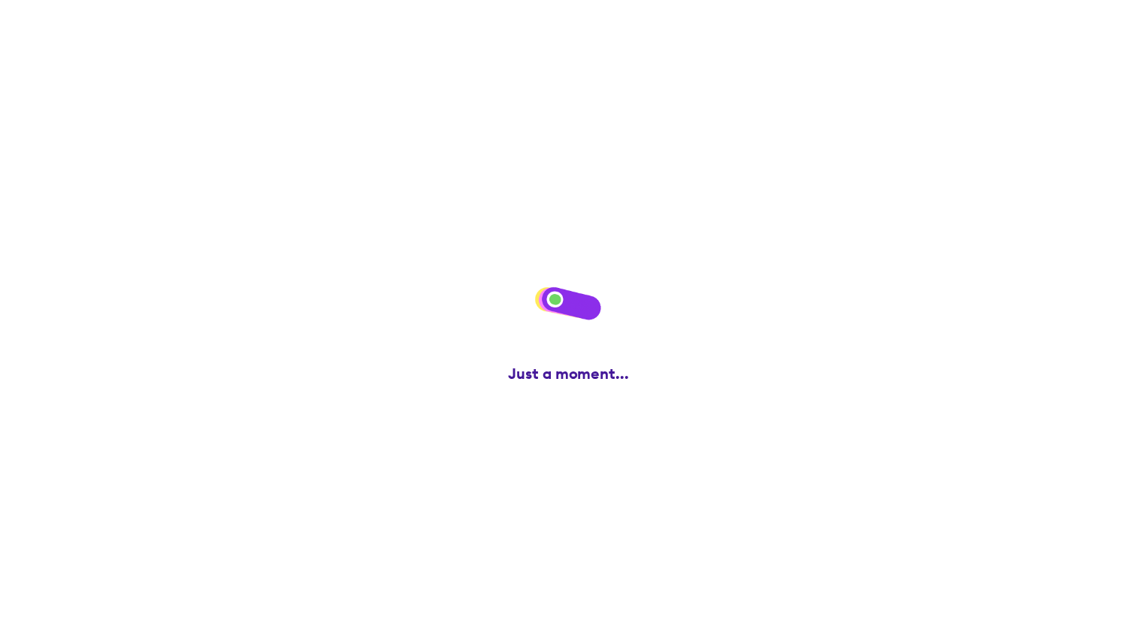
scroll to position [0, 0]
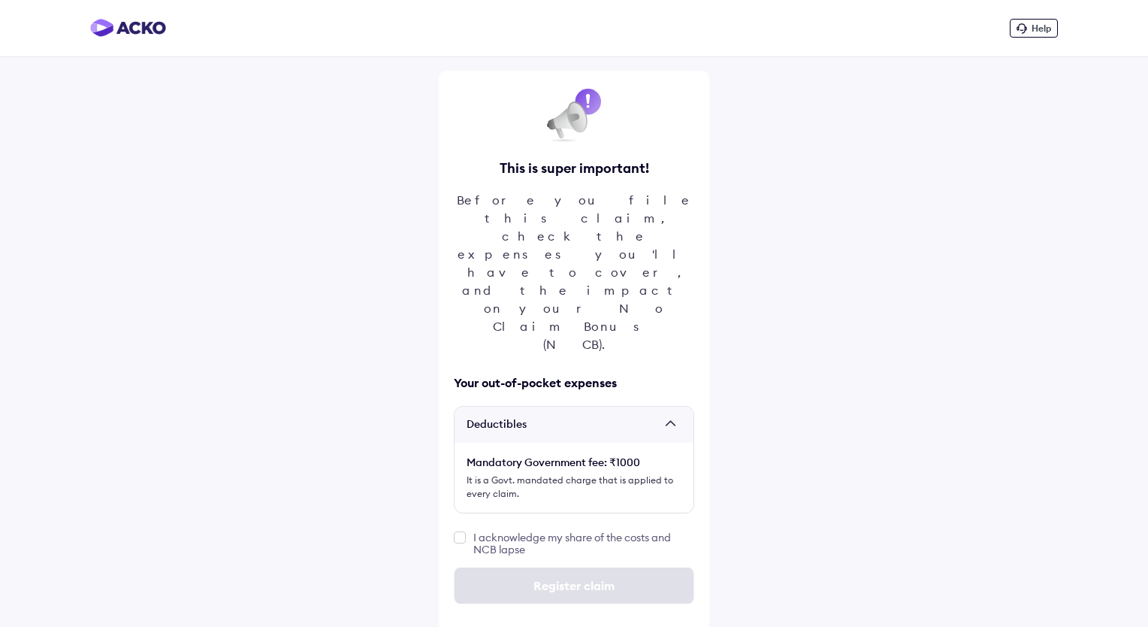
click at [457, 531] on label at bounding box center [460, 537] width 12 height 12
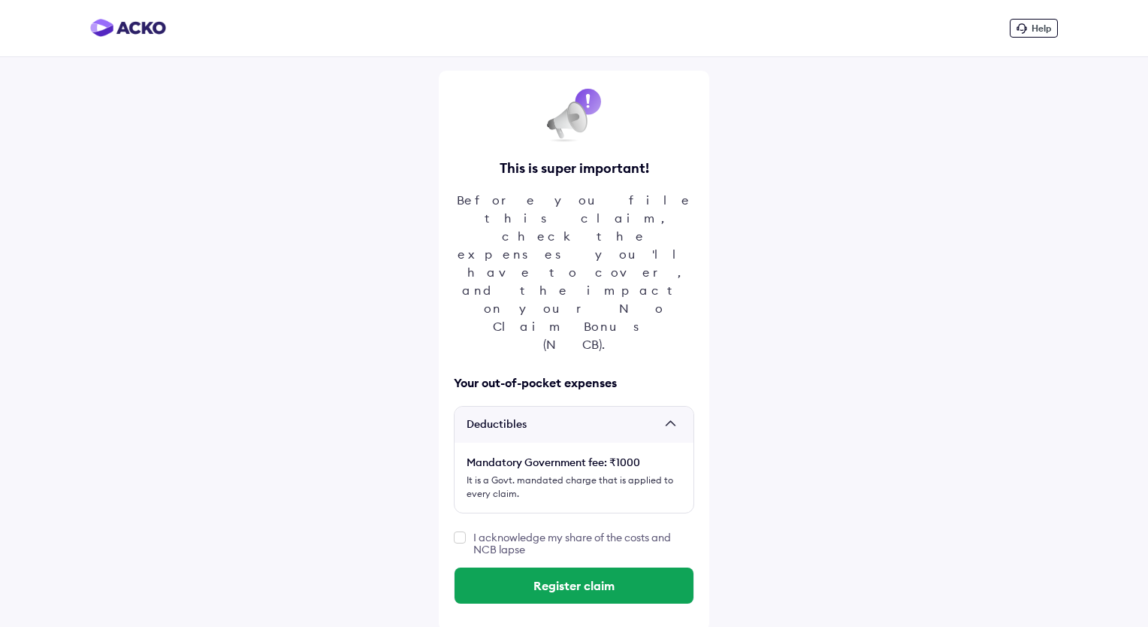
click at [586, 235] on div "Before you file this claim, check the expenses you'll have to cover, and the im…" at bounding box center [574, 272] width 240 height 162
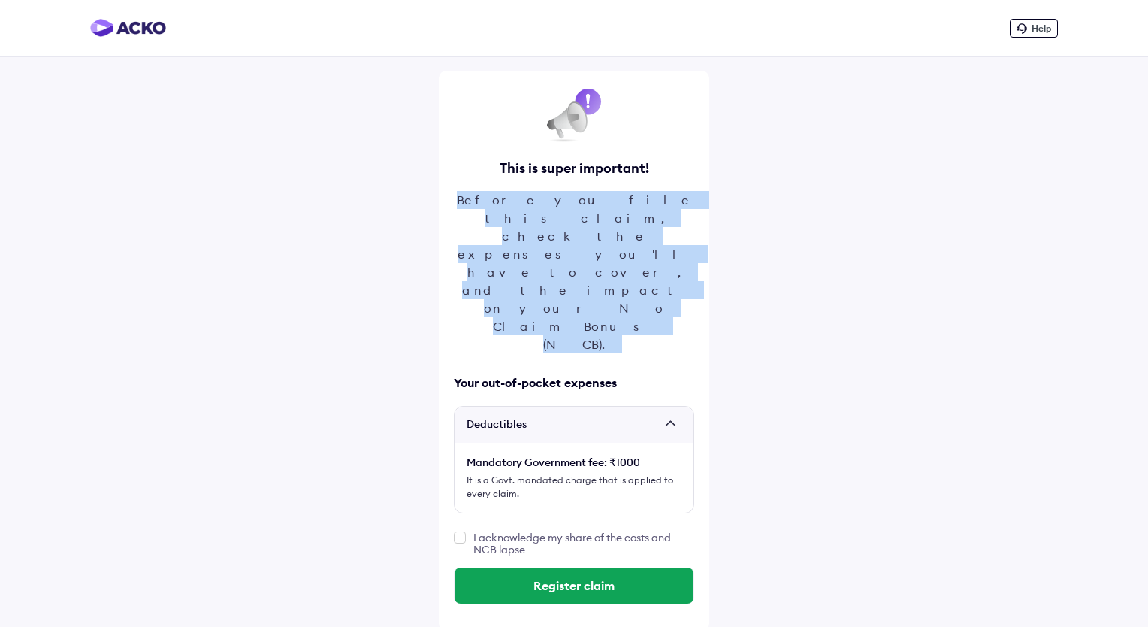
click at [586, 235] on div "Before you file this claim, check the expenses you'll have to cover, and the im…" at bounding box center [574, 272] width 240 height 162
click at [575, 567] on button "Register claim" at bounding box center [574, 585] width 239 height 36
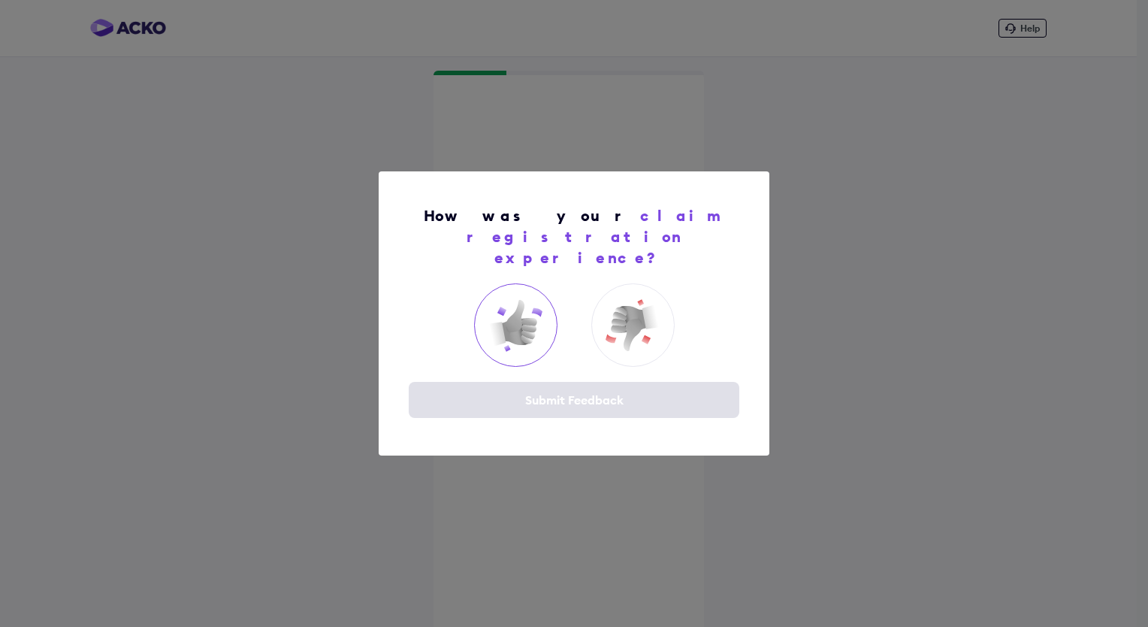
click at [536, 316] on img at bounding box center [515, 325] width 60 height 60
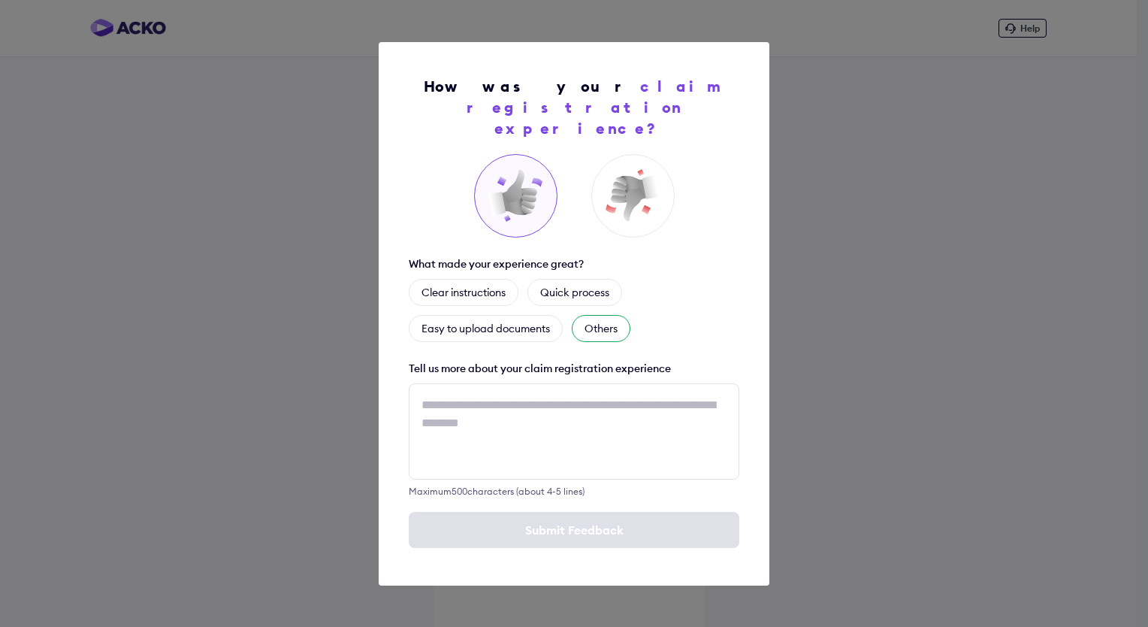
click at [585, 315] on div "Others" at bounding box center [601, 328] width 59 height 27
click at [518, 316] on div "Easy to upload documents" at bounding box center [486, 328] width 154 height 27
click at [526, 174] on img at bounding box center [515, 195] width 60 height 60
click at [450, 282] on div "Clear instructions" at bounding box center [464, 292] width 110 height 27
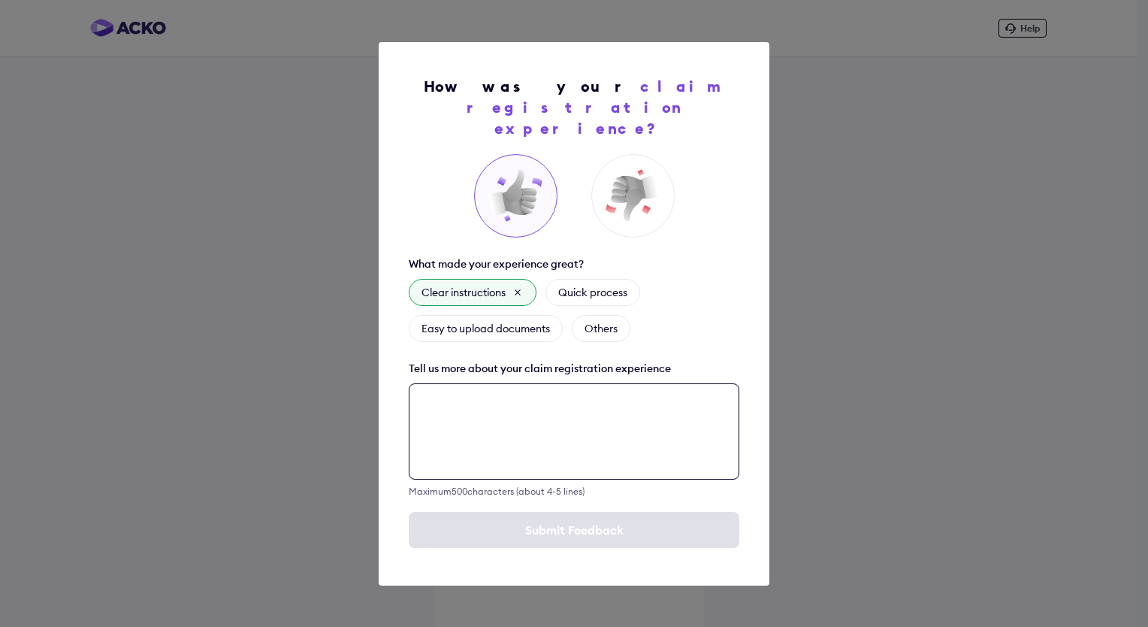
click at [580, 445] on textarea at bounding box center [574, 431] width 331 height 96
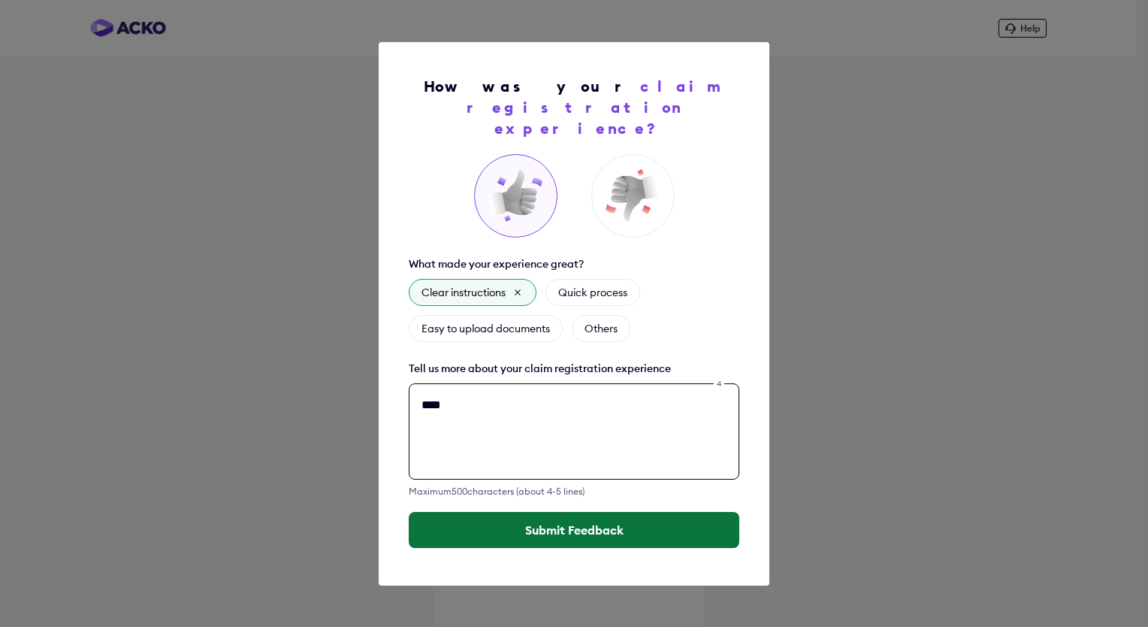
type textarea "****"
click at [580, 522] on button "Submit Feedback" at bounding box center [574, 530] width 331 height 36
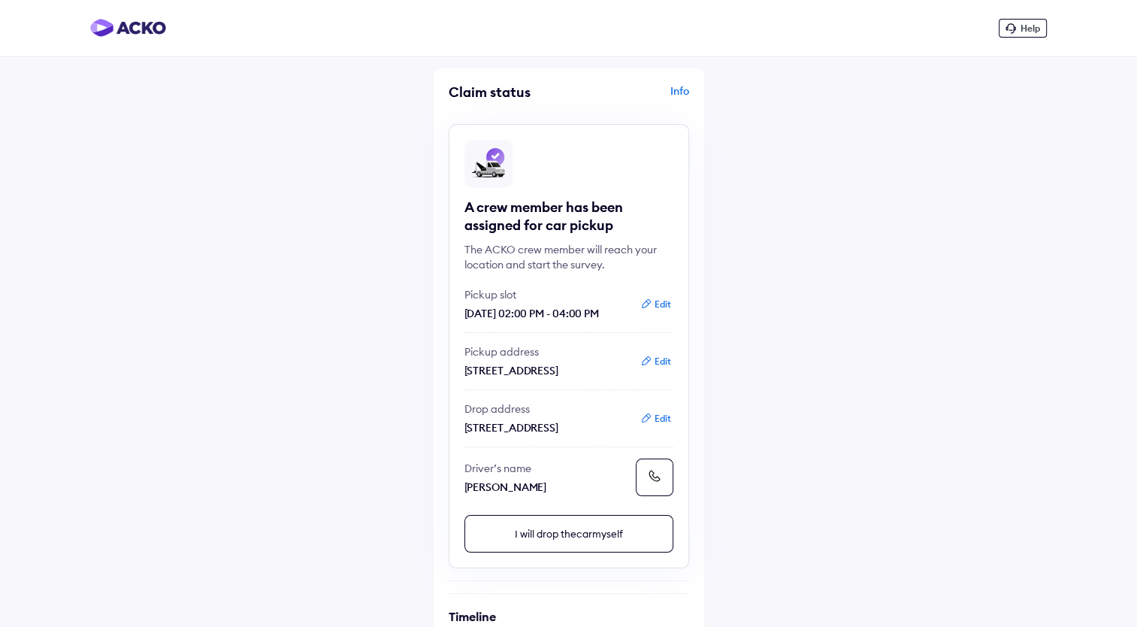
click at [664, 496] on button at bounding box center [655, 477] width 38 height 38
click at [674, 91] on div "Info" at bounding box center [631, 97] width 116 height 29
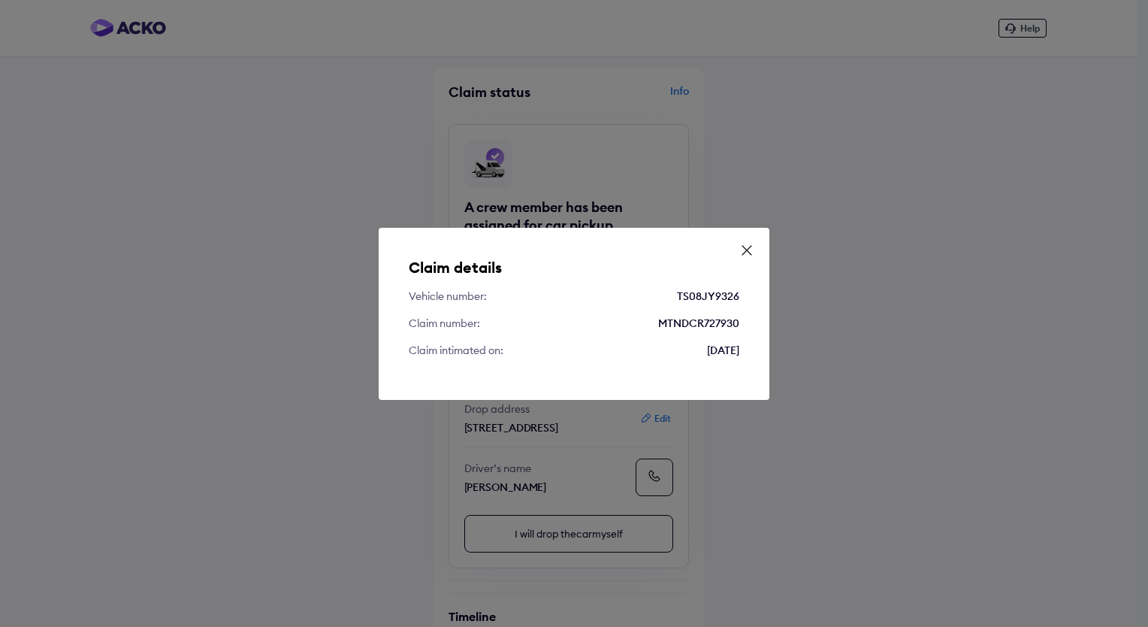
click at [747, 252] on icon at bounding box center [746, 250] width 15 height 15
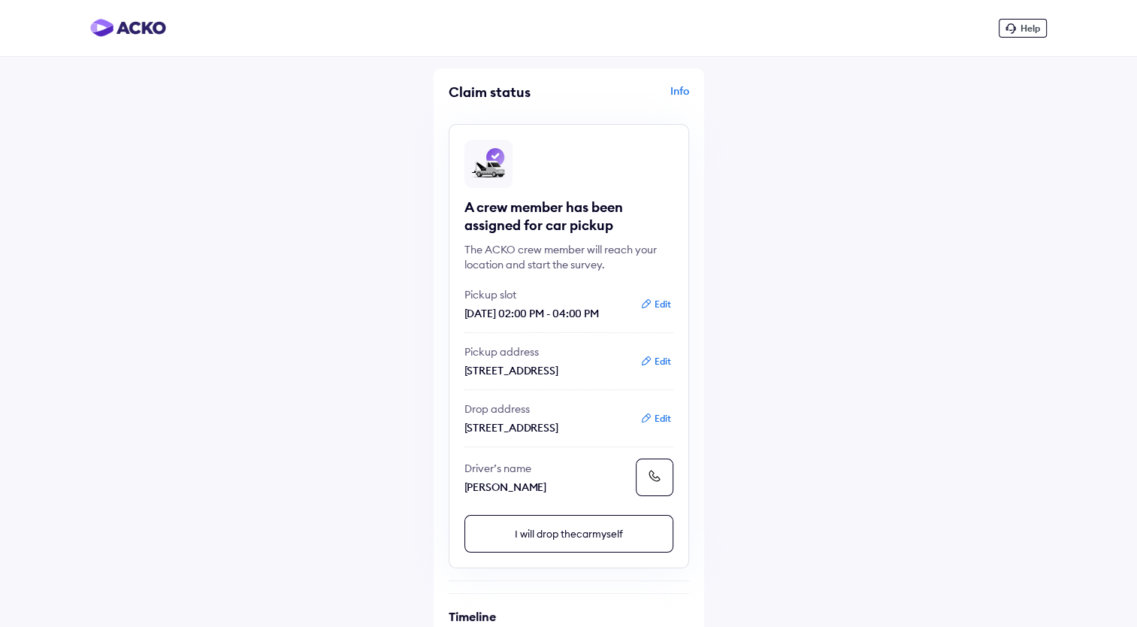
click at [120, 32] on img at bounding box center [128, 28] width 76 height 18
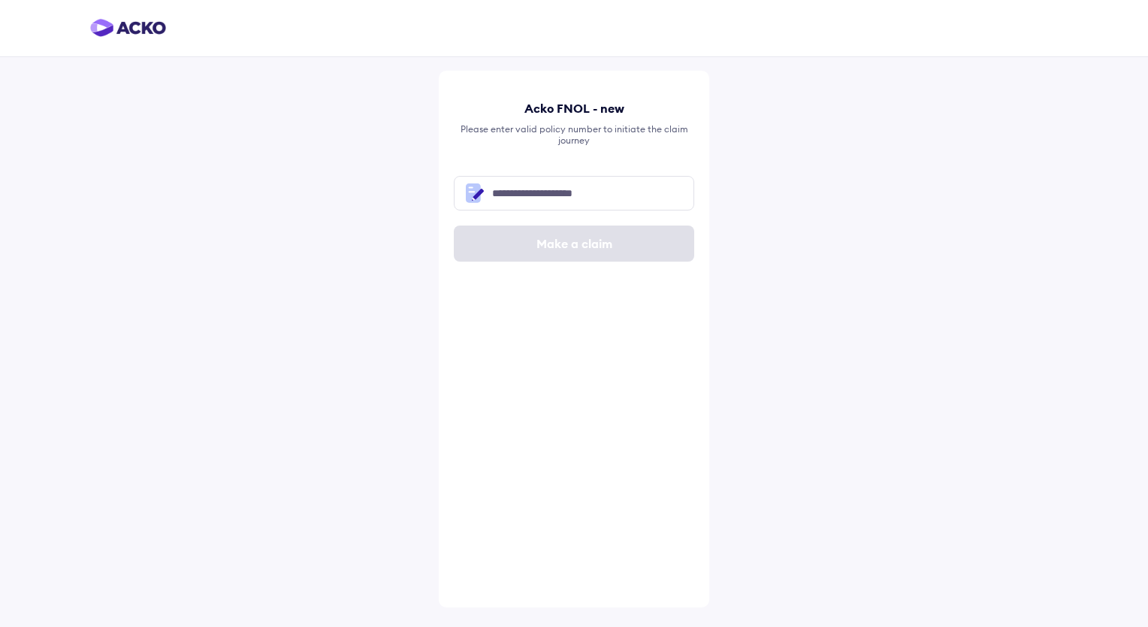
click at [134, 29] on img at bounding box center [128, 28] width 76 height 18
